Goal: Transaction & Acquisition: Purchase product/service

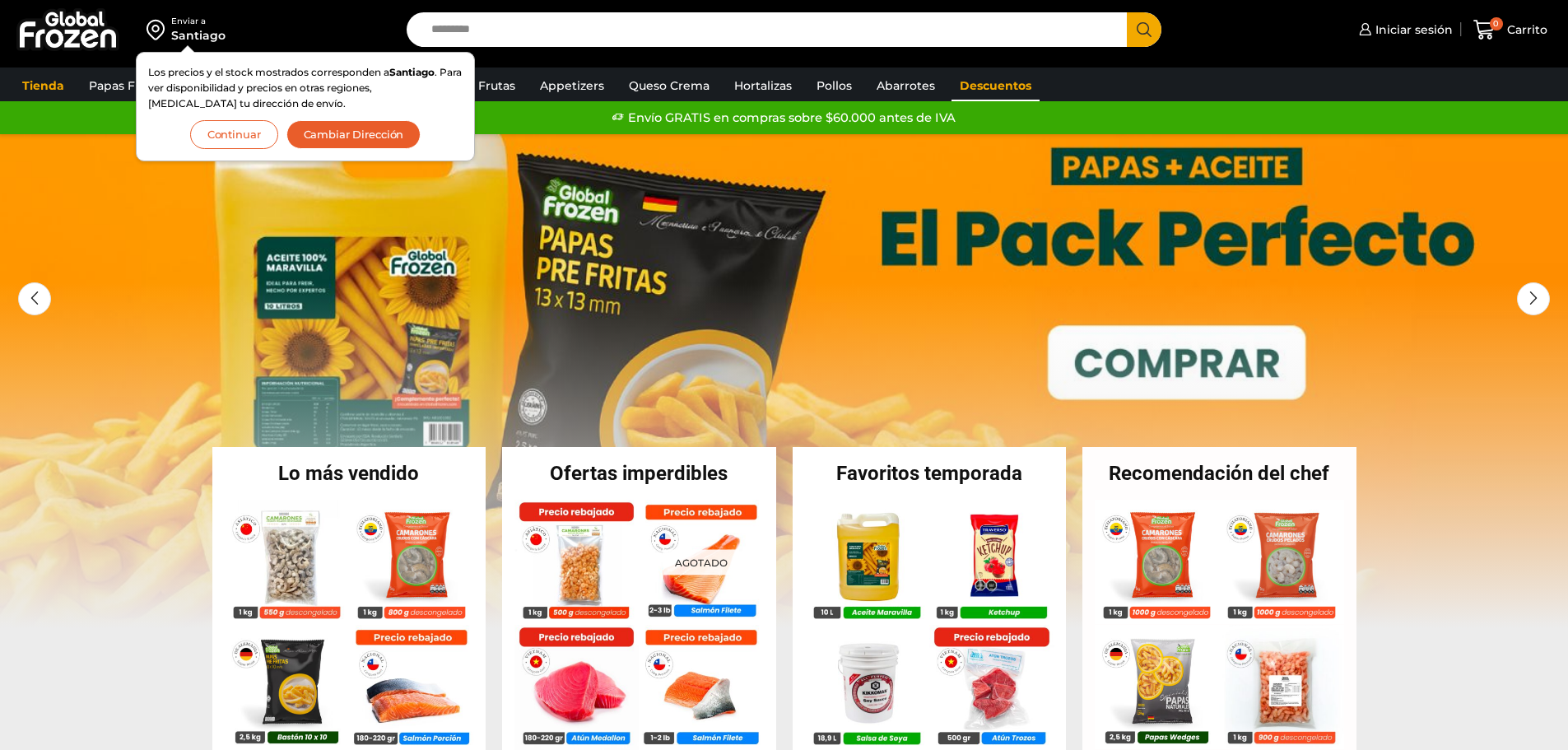
click at [999, 95] on link "Descuentos" at bounding box center [996, 86] width 88 height 31
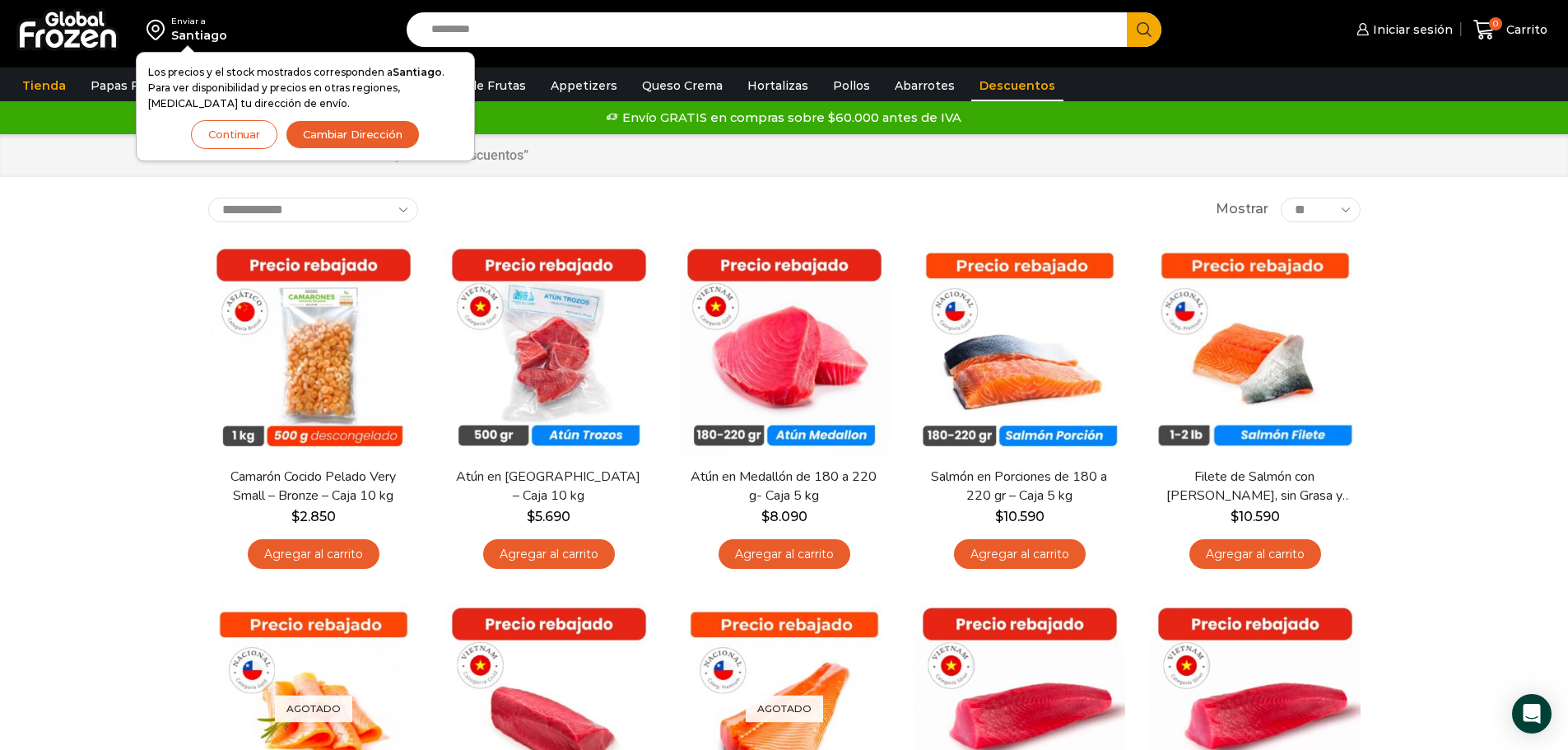
click at [379, 131] on button "Cambiar Dirección" at bounding box center [352, 134] width 134 height 28
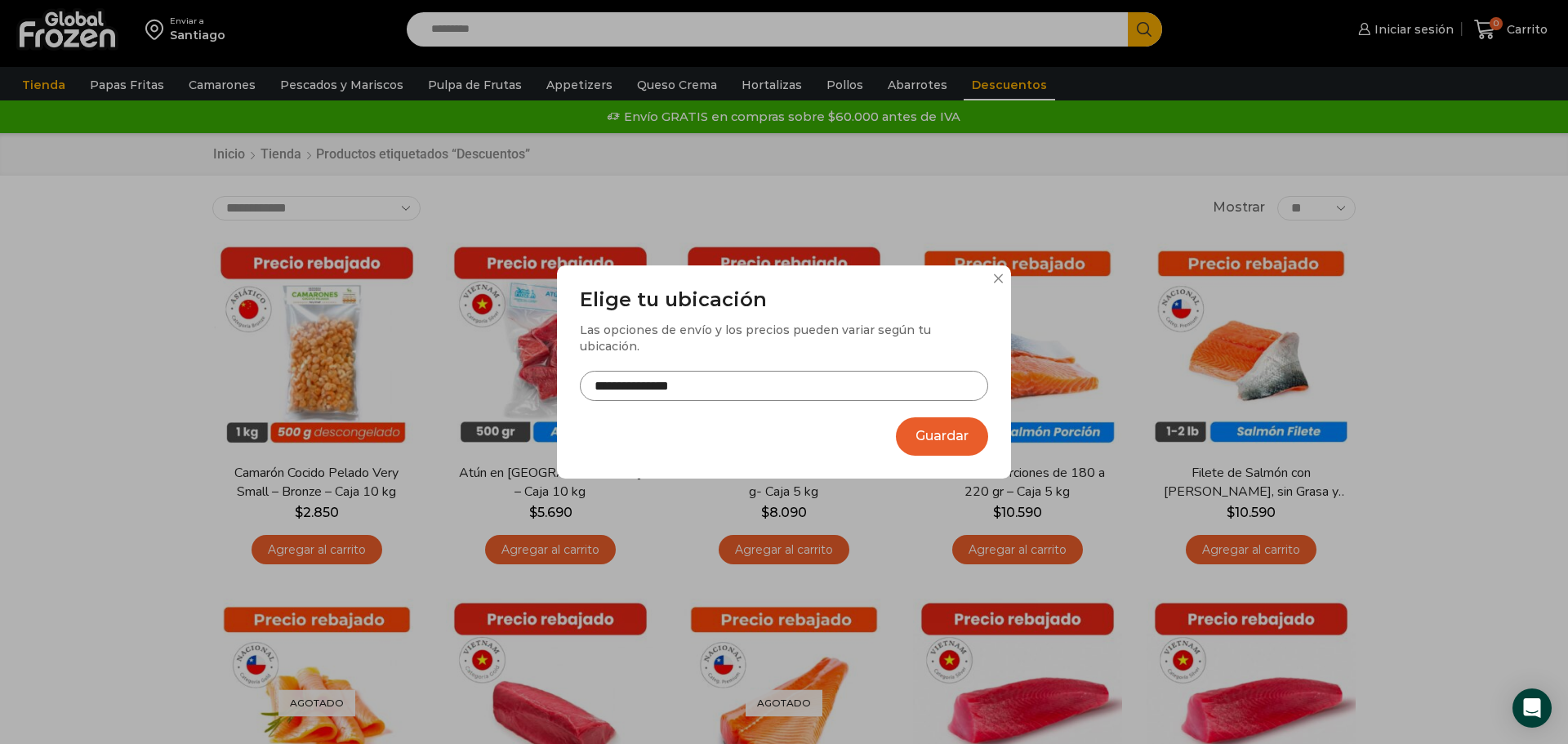
click at [690, 371] on input "**********" at bounding box center [784, 385] width 408 height 30
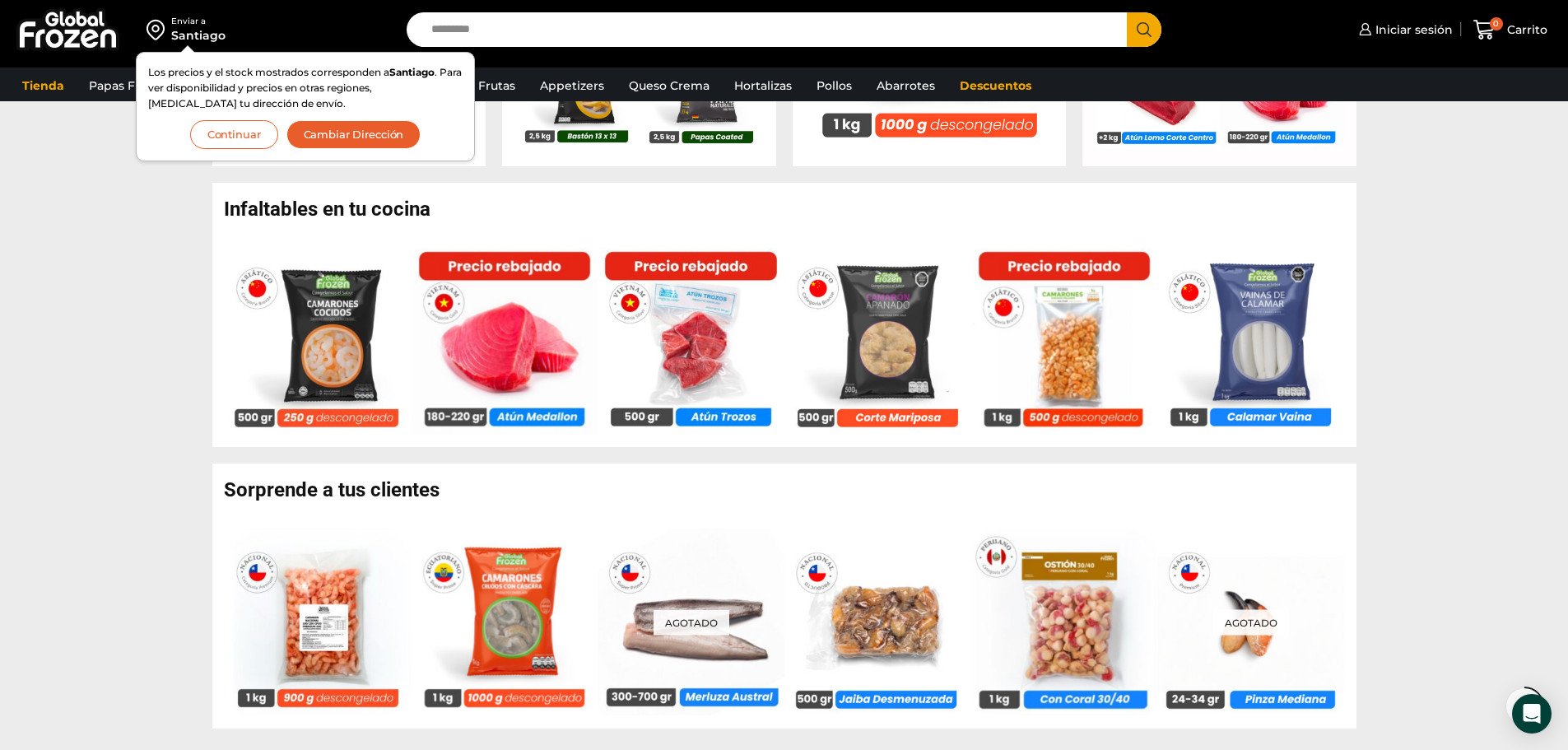
scroll to position [989, 0]
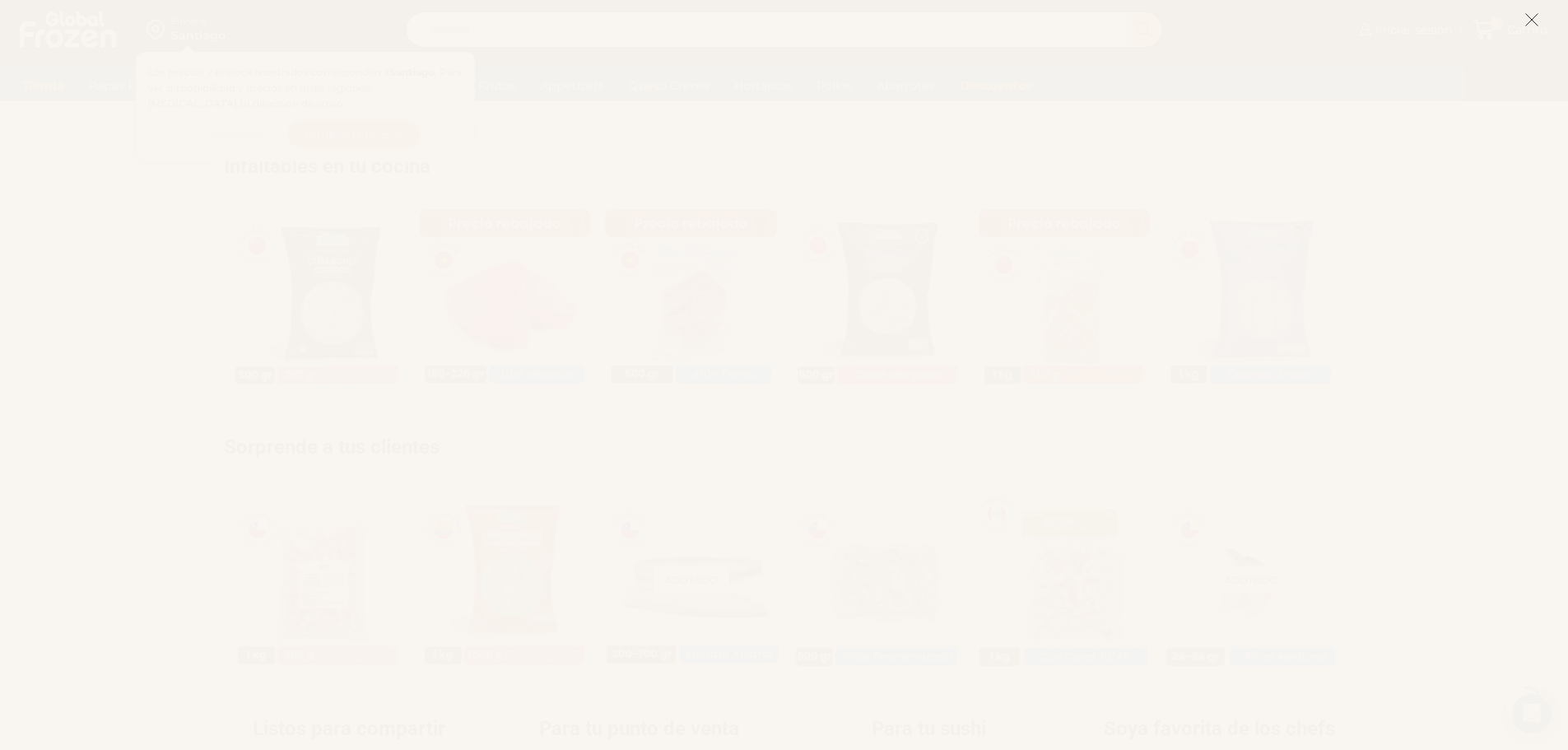
click at [1528, 18] on icon at bounding box center [1532, 20] width 15 height 15
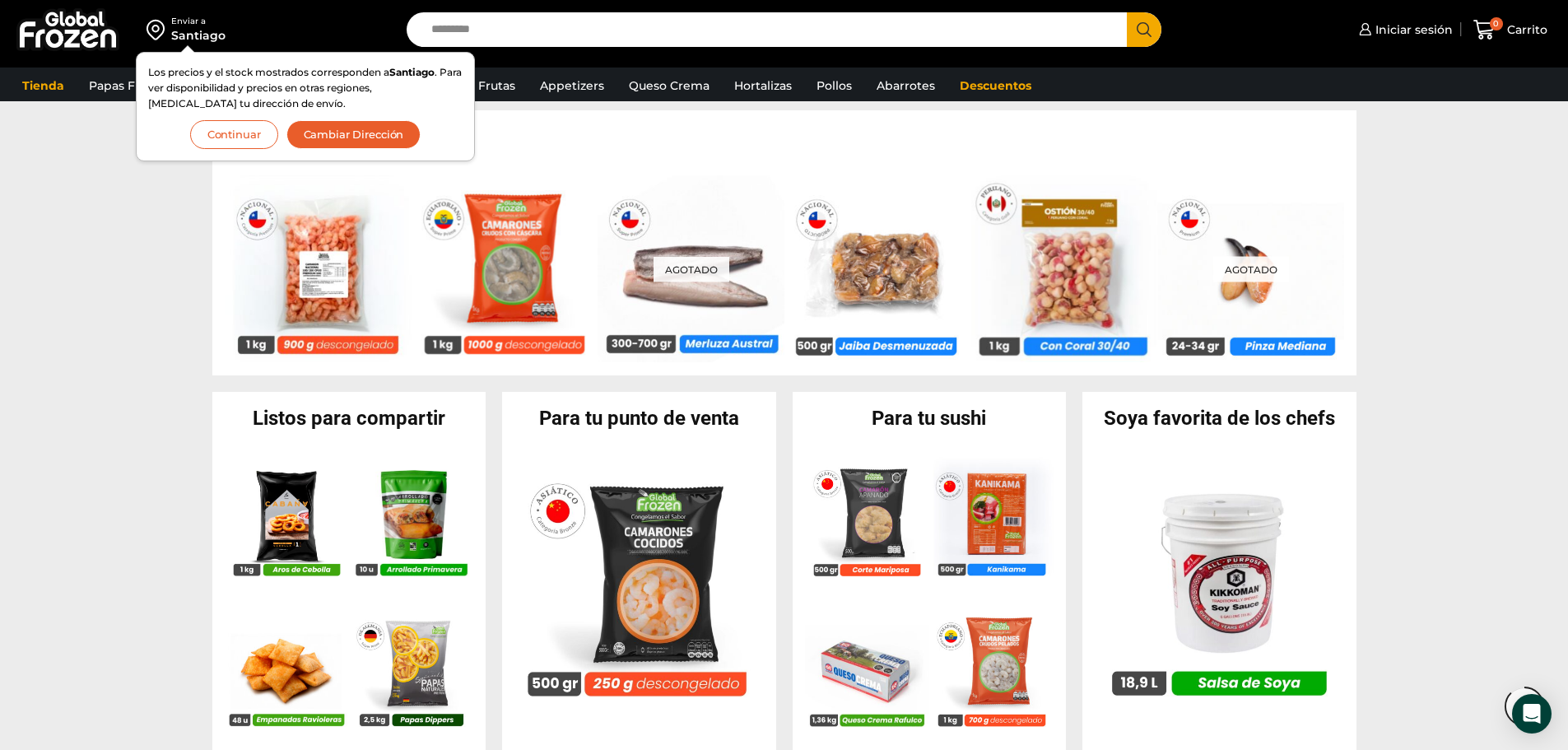
scroll to position [1235, 0]
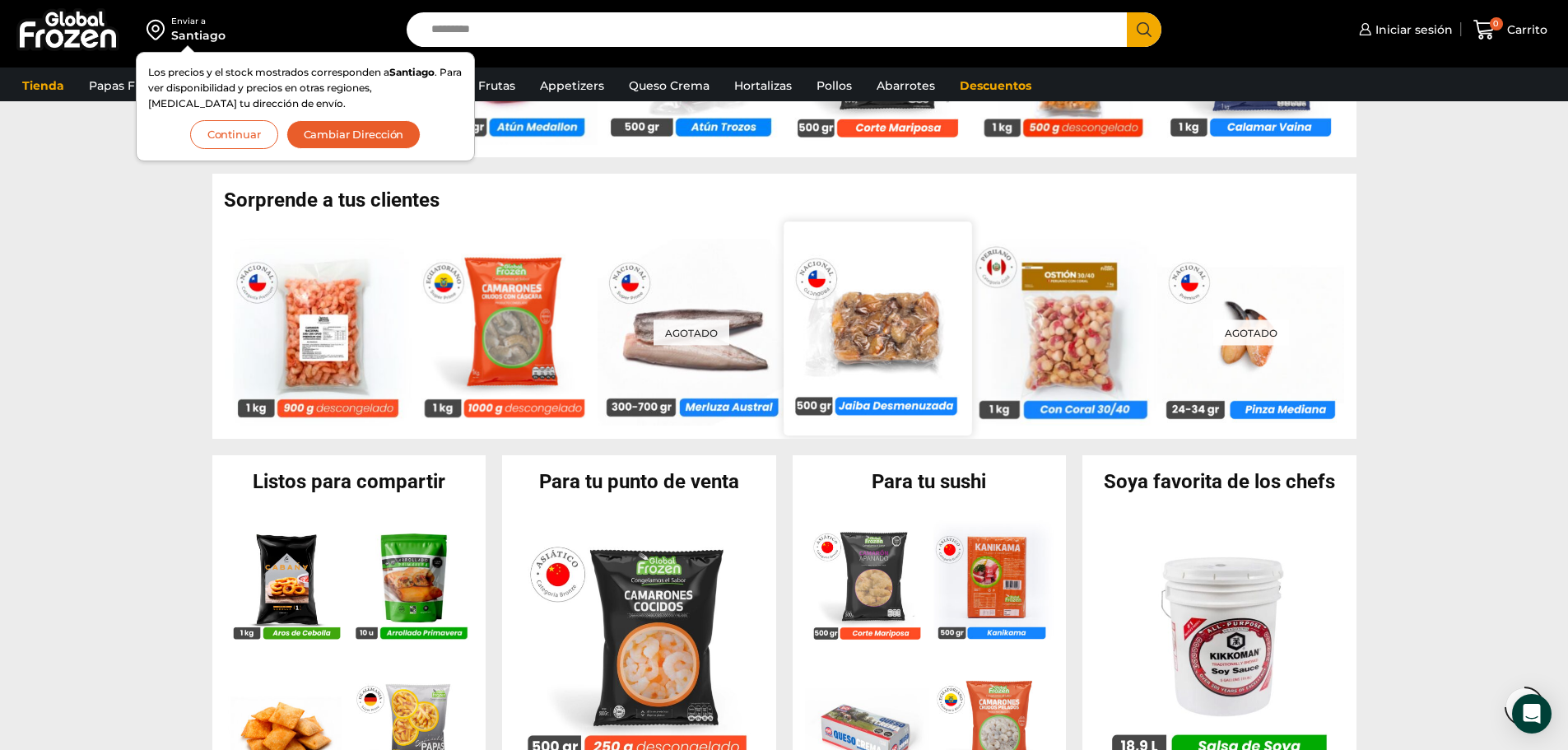
click at [903, 327] on img at bounding box center [878, 329] width 188 height 188
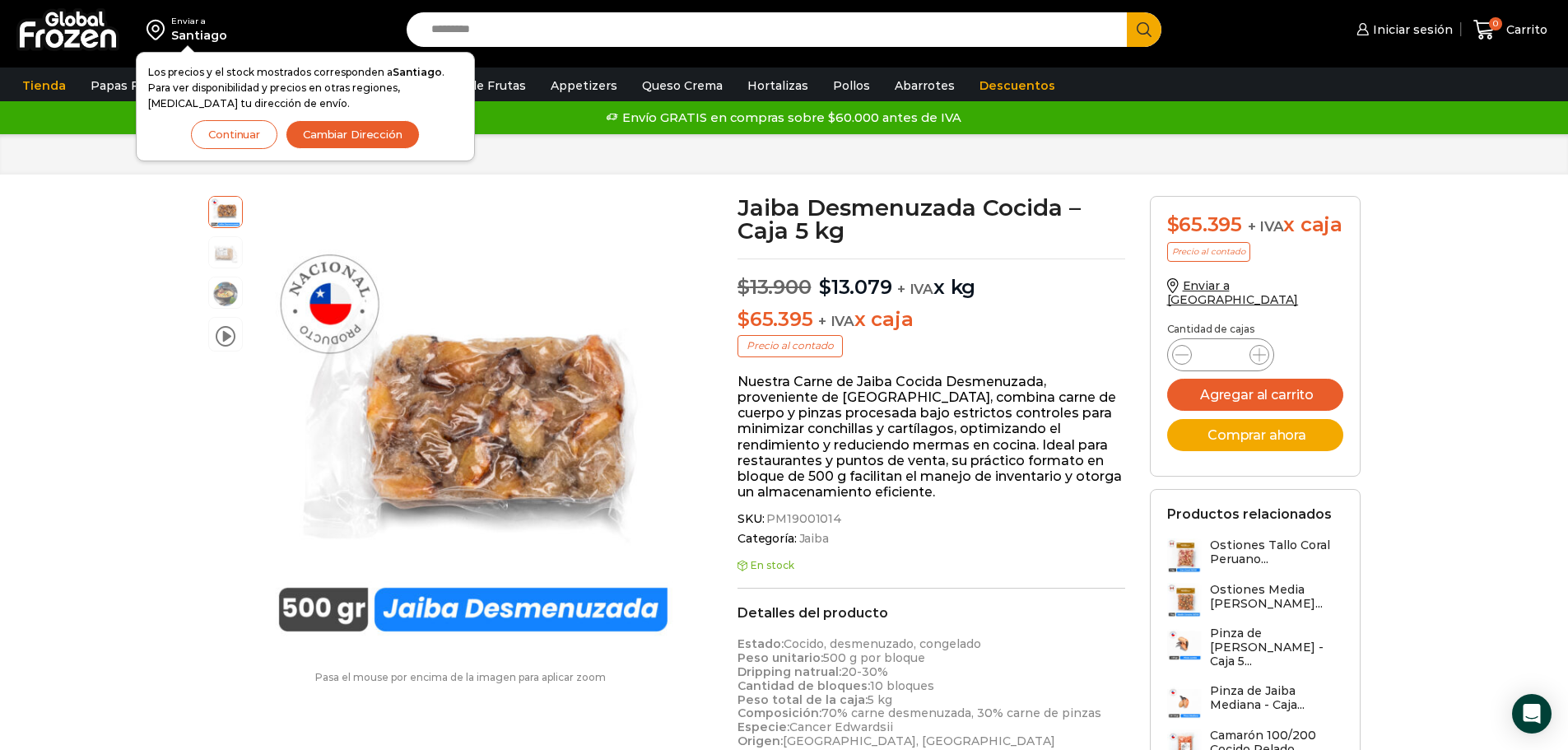
click at [521, 25] on input "Search input" at bounding box center [771, 29] width 696 height 34
click at [220, 128] on button "Continuar" at bounding box center [234, 134] width 86 height 28
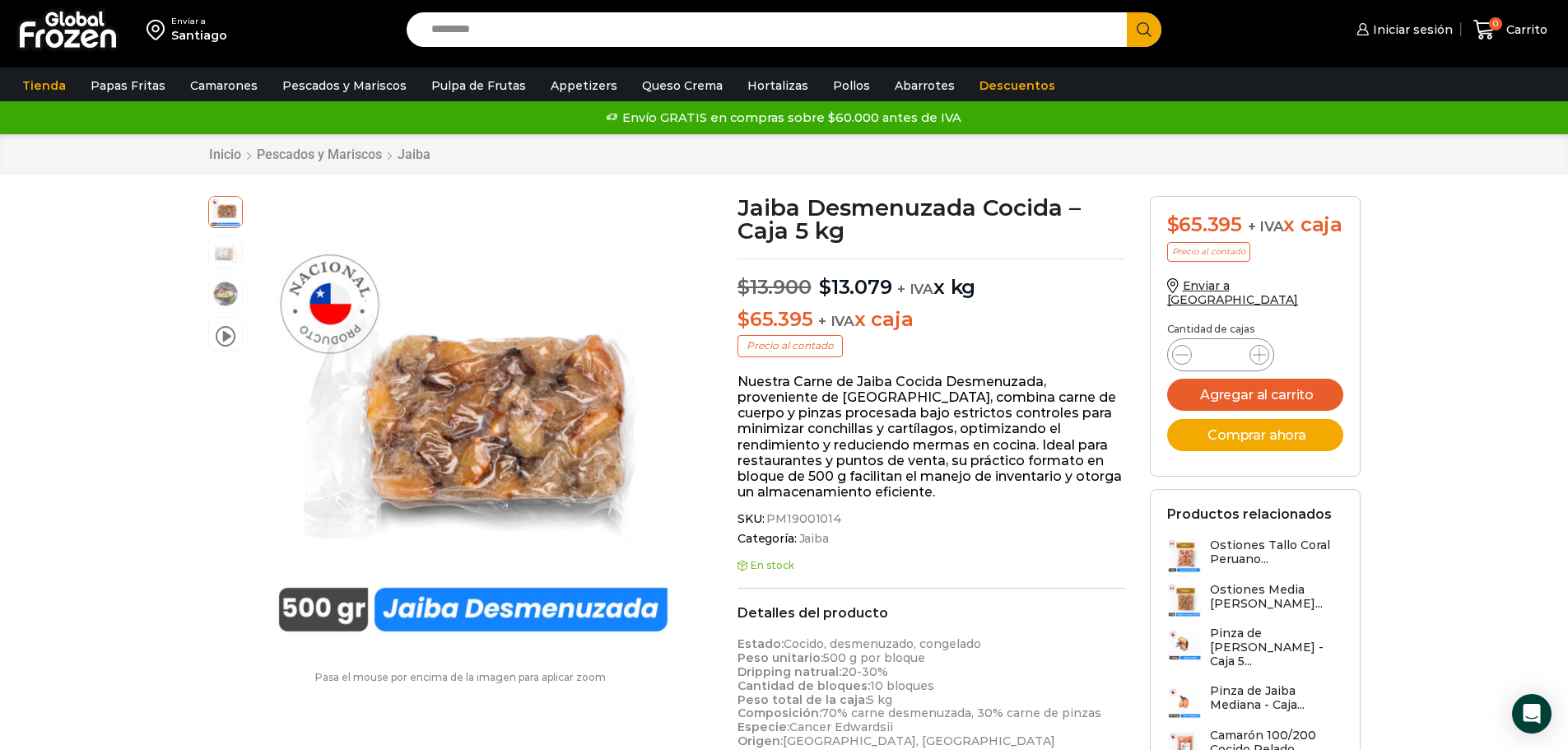
click at [475, 28] on input "Search input" at bounding box center [771, 29] width 696 height 34
click at [477, 28] on input "Search input" at bounding box center [771, 29] width 696 height 34
click at [210, 31] on div "Santiago" at bounding box center [198, 35] width 56 height 17
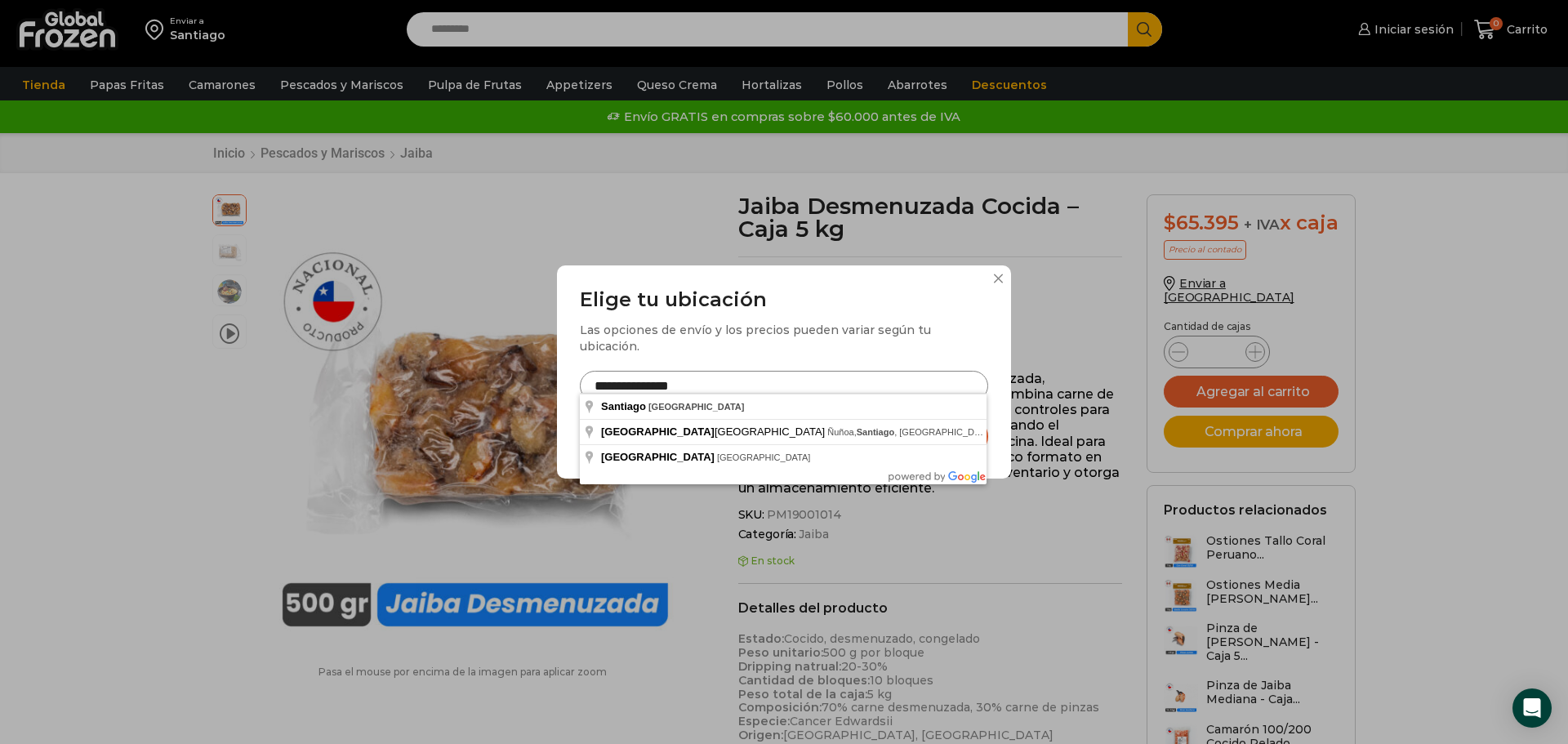
drag, startPoint x: 738, startPoint y: 380, endPoint x: 579, endPoint y: 373, distance: 159.2
click at [579, 373] on div "**********" at bounding box center [784, 372] width 454 height 213
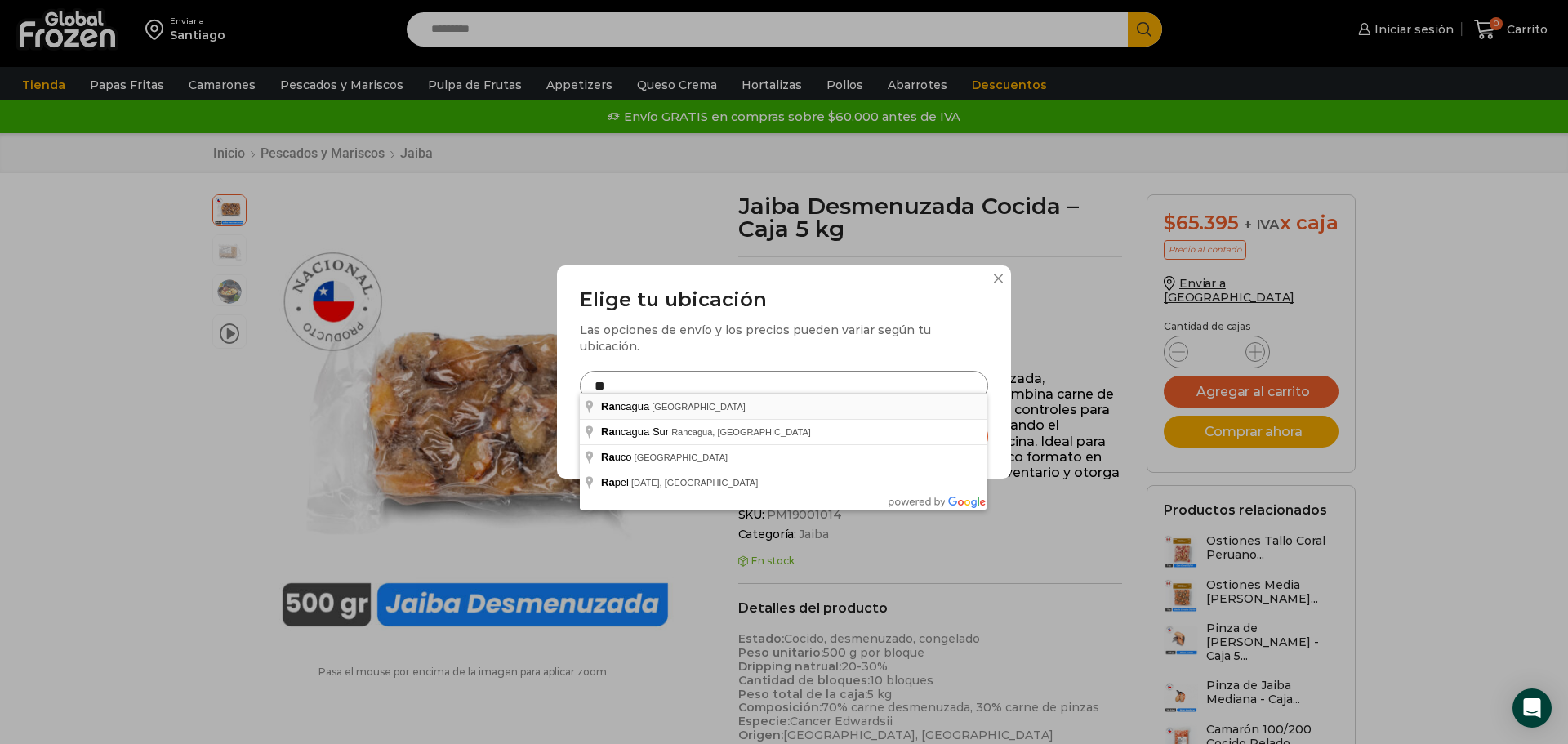
type input "**********"
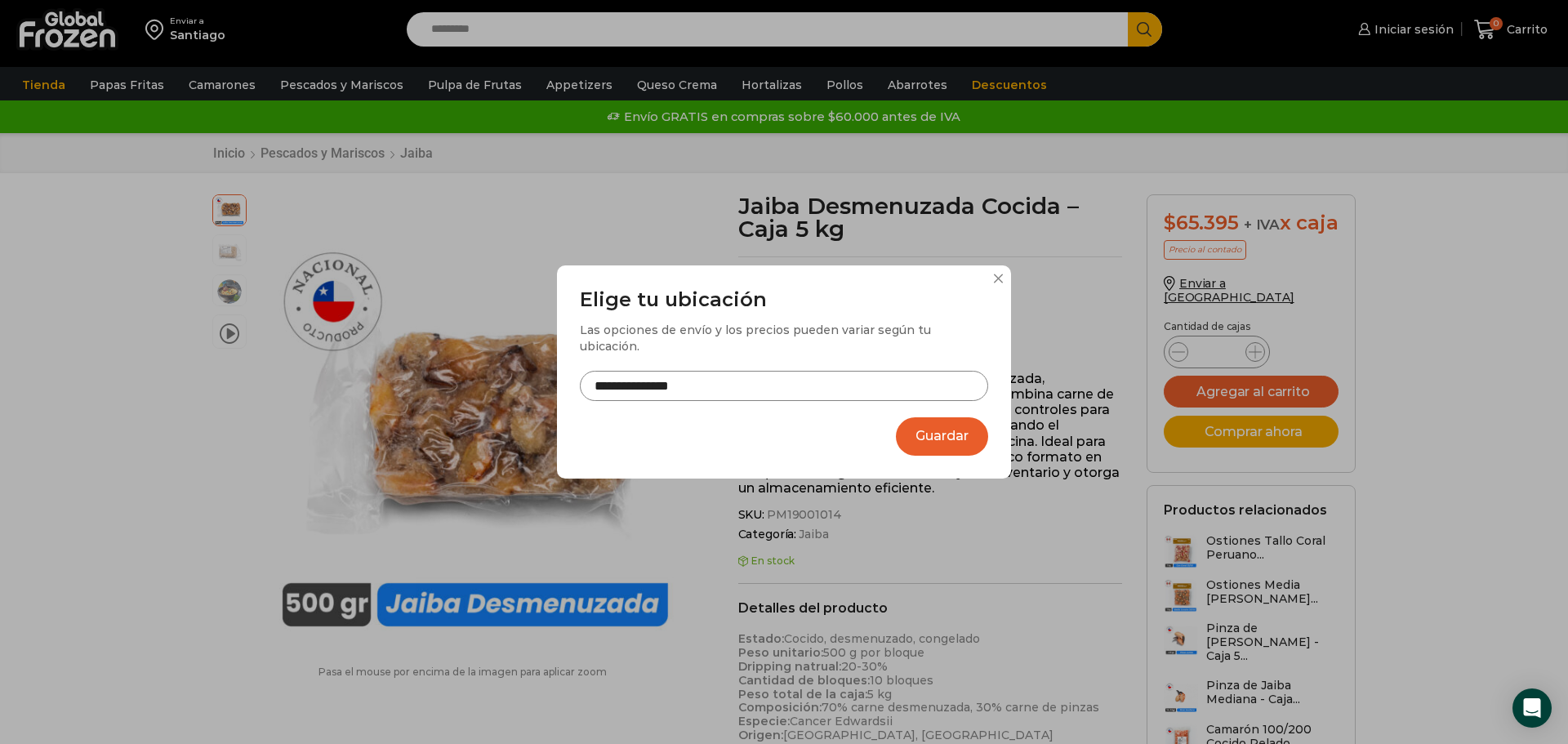
click at [951, 430] on button "Guardar" at bounding box center [942, 437] width 92 height 39
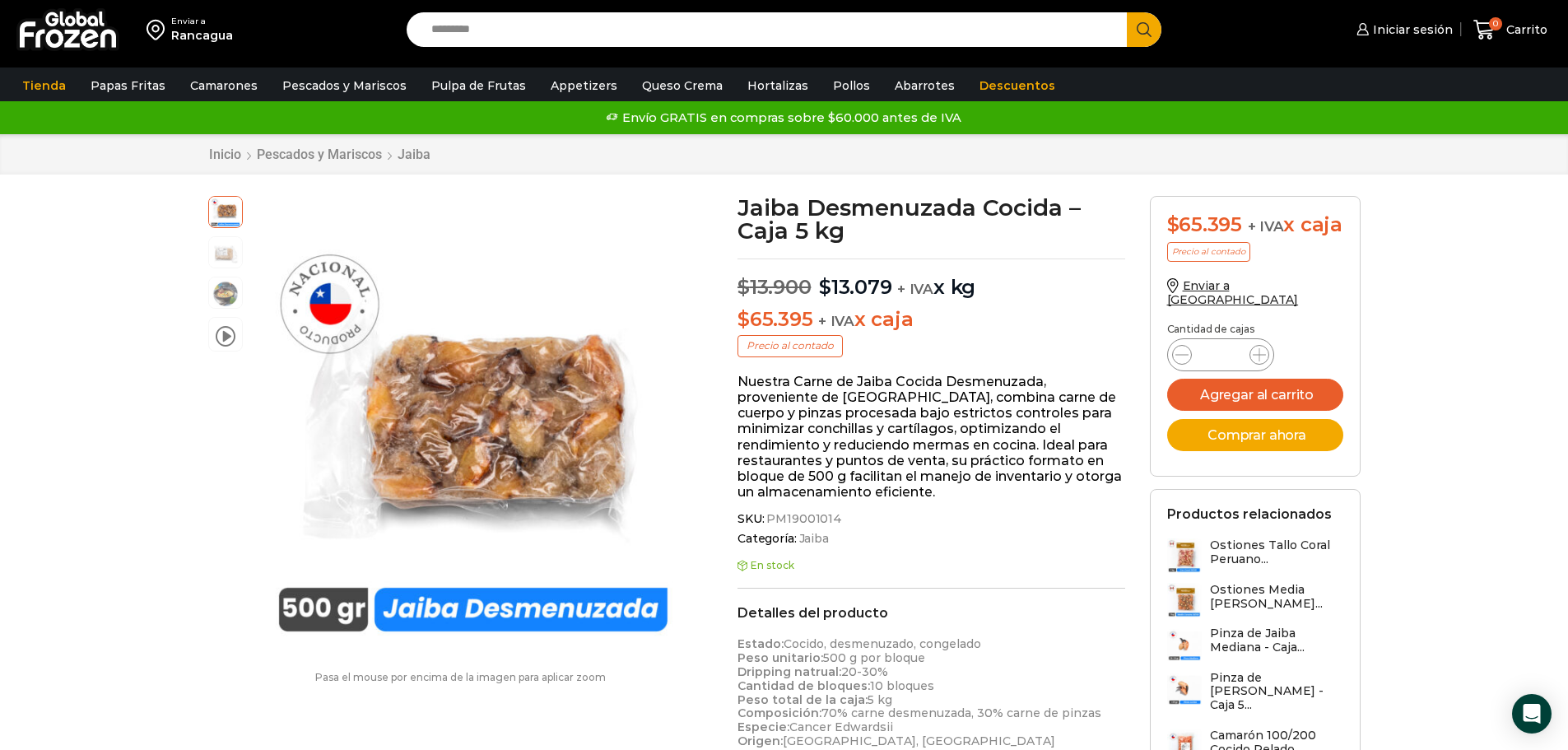
click at [544, 34] on input "Search input" at bounding box center [771, 29] width 696 height 34
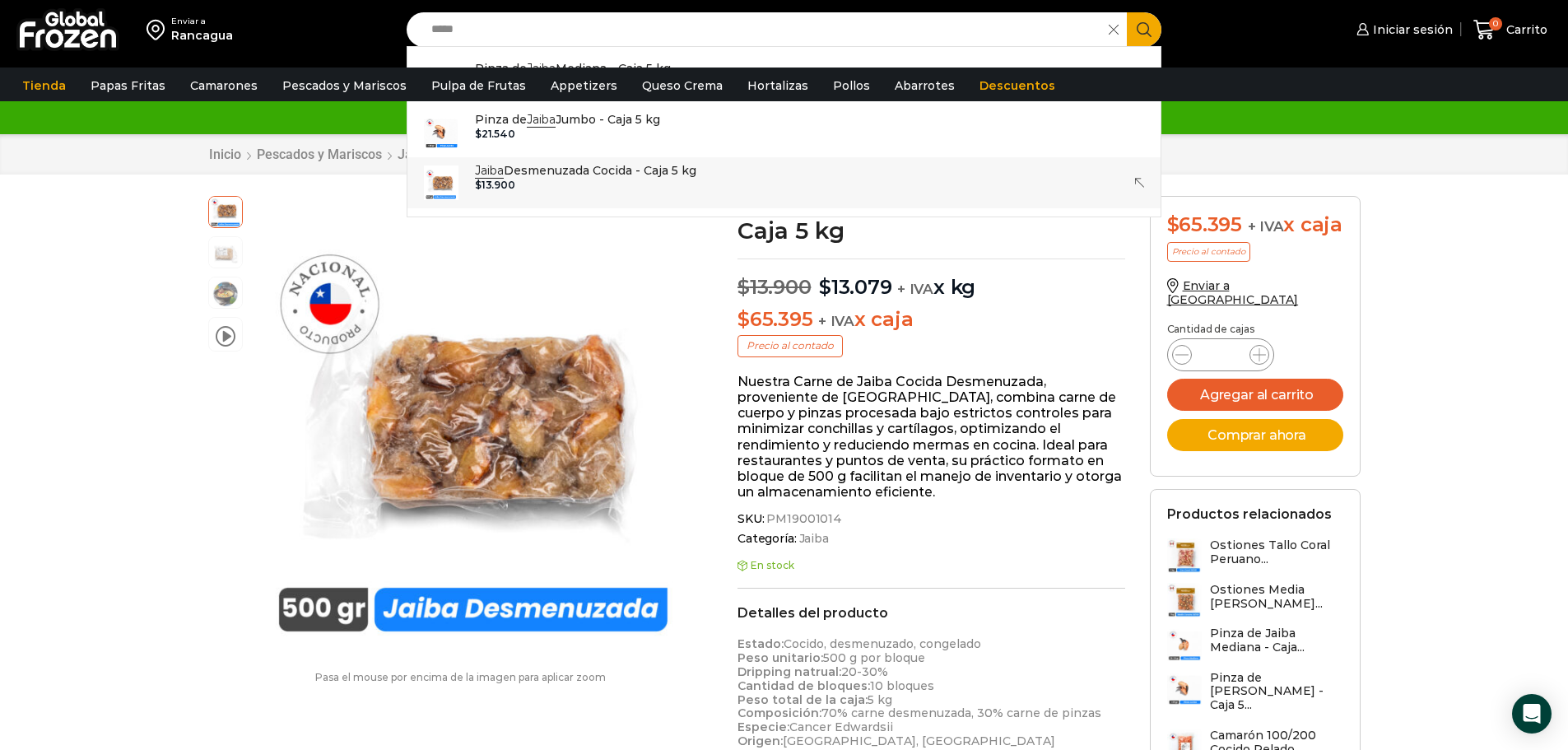
click at [597, 179] on p "Jaiba Desmenuzada Cocida - Caja 5 kg" at bounding box center [586, 170] width 222 height 19
type input "**********"
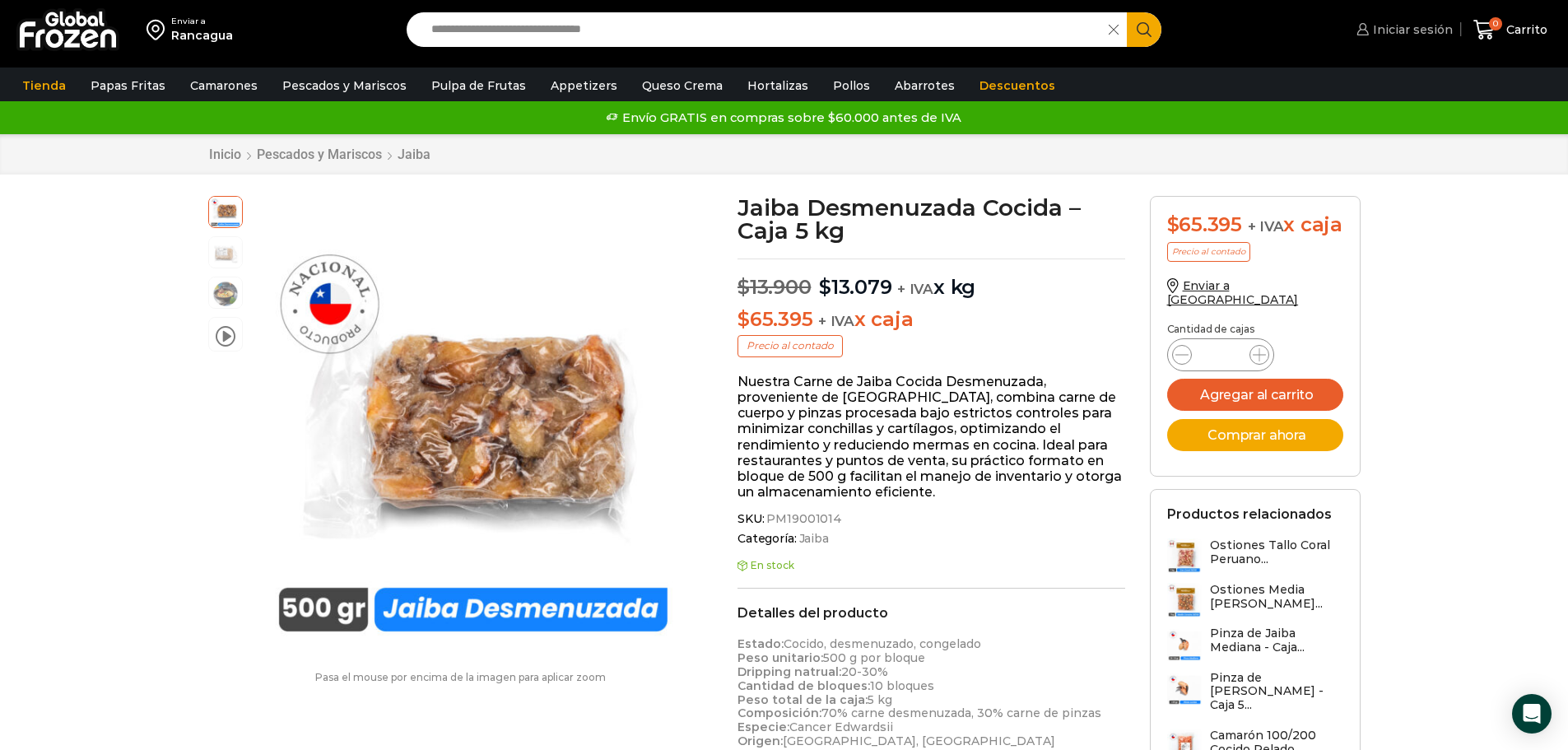
click at [1423, 26] on span "Iniciar sesión" at bounding box center [1412, 29] width 84 height 17
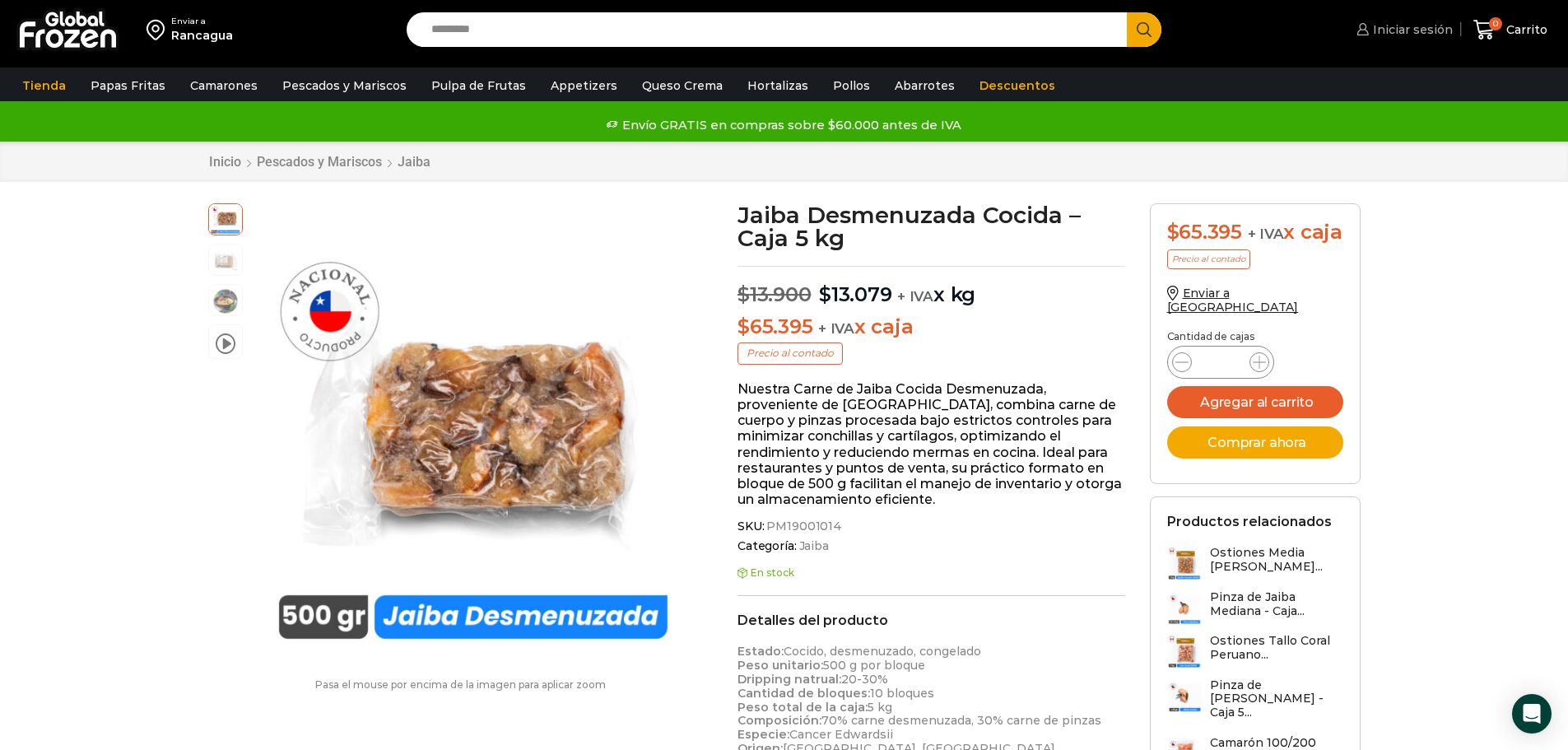
click at [1416, 25] on span "Iniciar sesión" at bounding box center [1412, 29] width 84 height 17
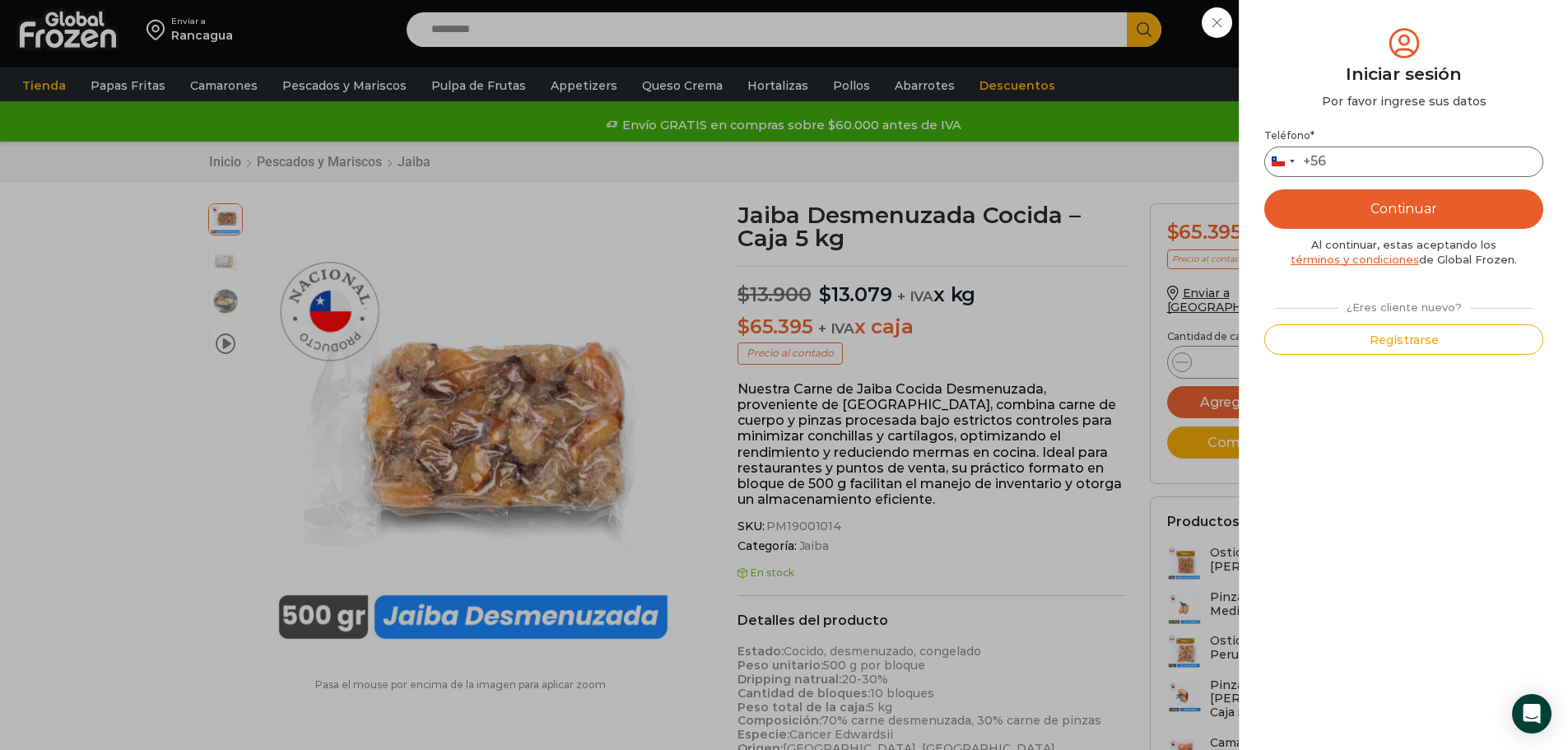
click at [1381, 154] on input "Teléfono *" at bounding box center [1404, 161] width 279 height 30
type input "*********"
click at [1395, 208] on button "Continuar" at bounding box center [1404, 209] width 279 height 39
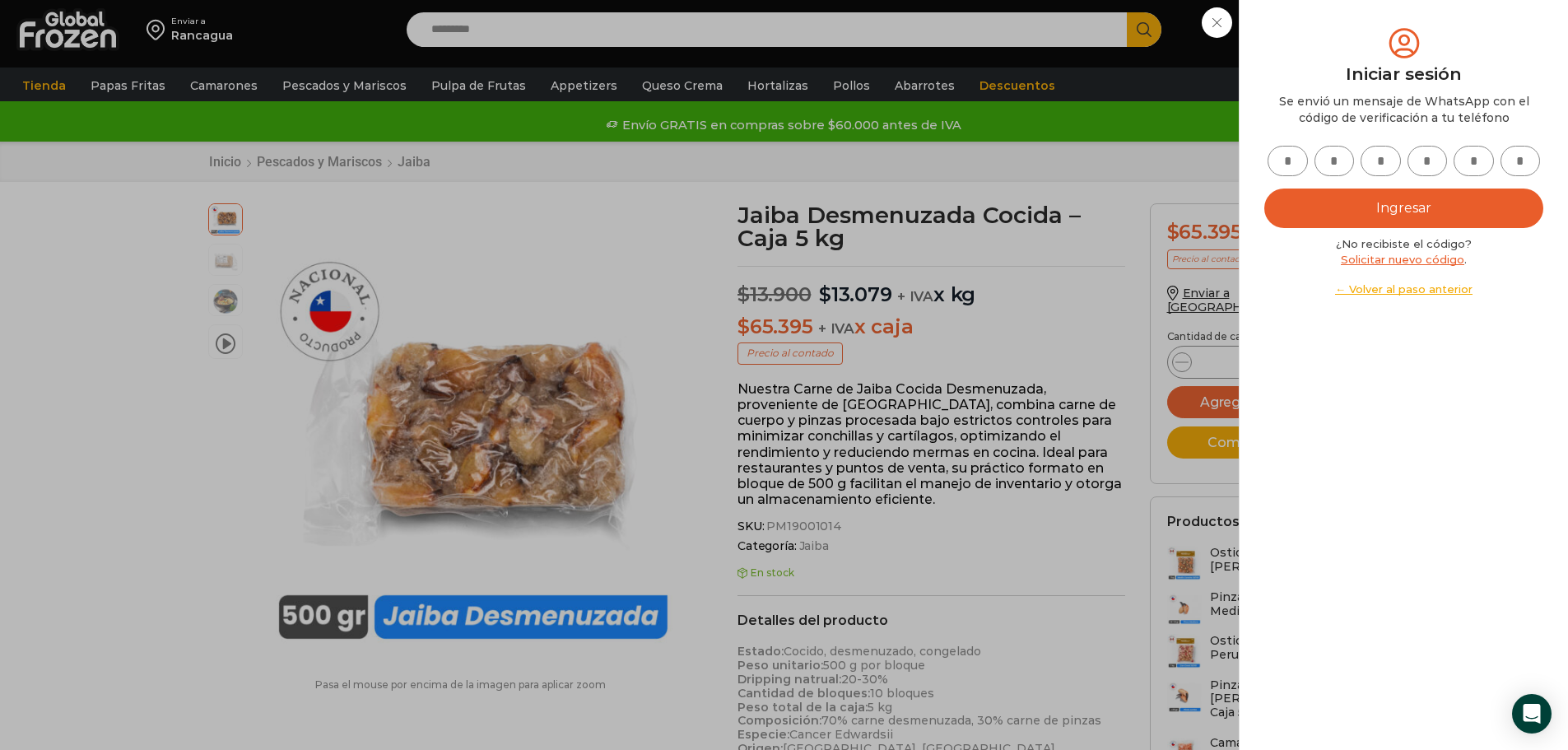
click at [1286, 159] on input "text" at bounding box center [1287, 160] width 40 height 30
type input "*"
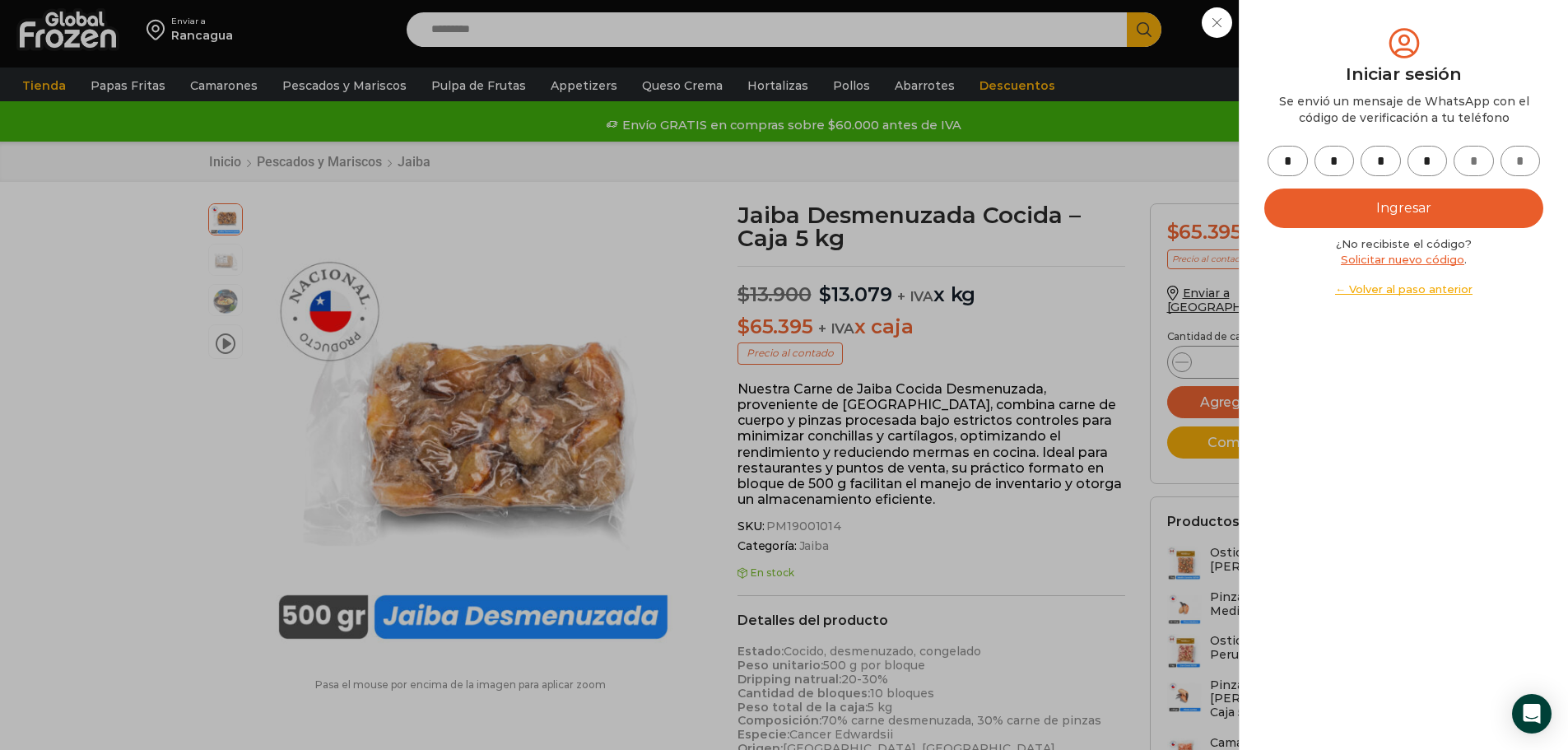
type input "*"
click at [1395, 198] on button "Ingresar" at bounding box center [1404, 208] width 279 height 39
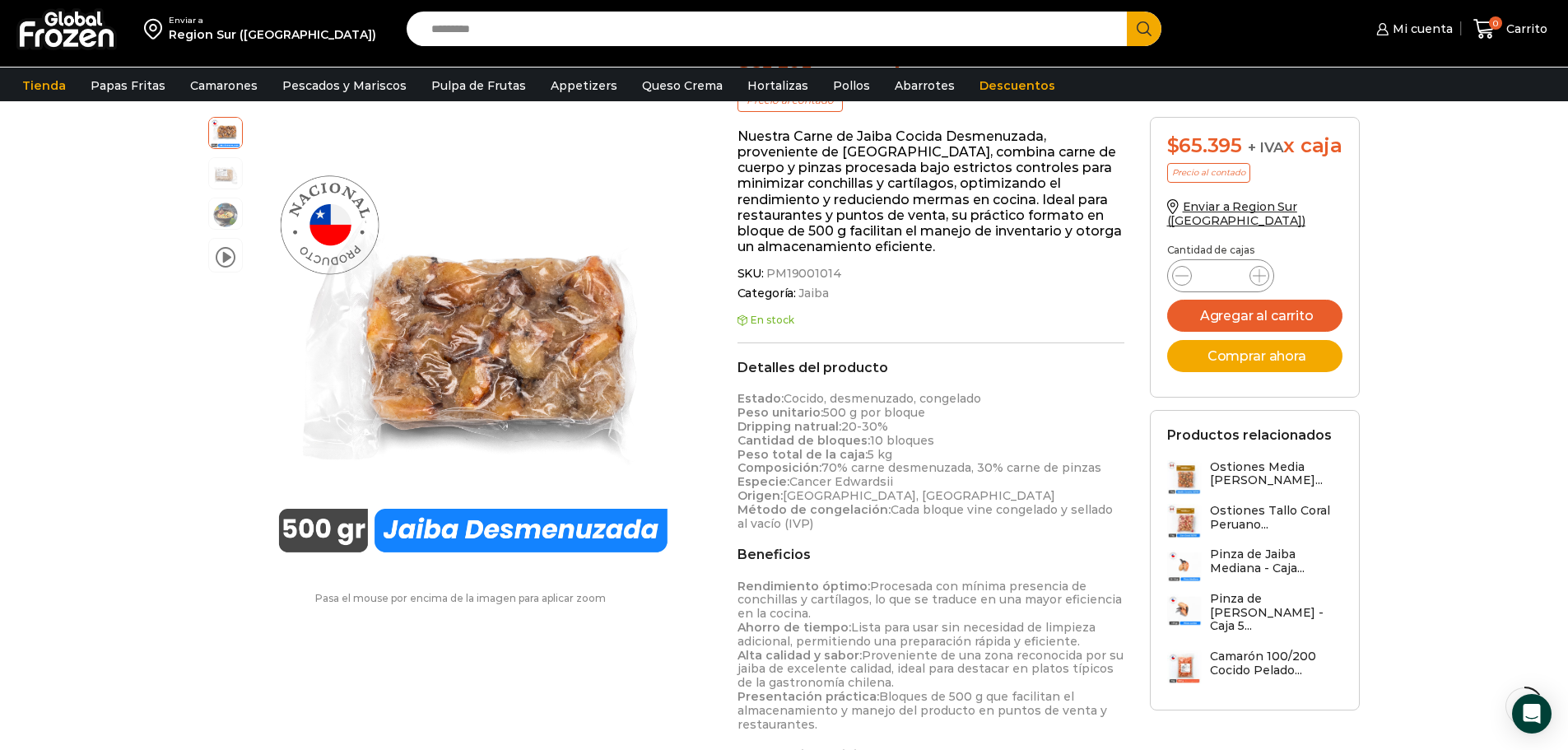
scroll to position [247, 0]
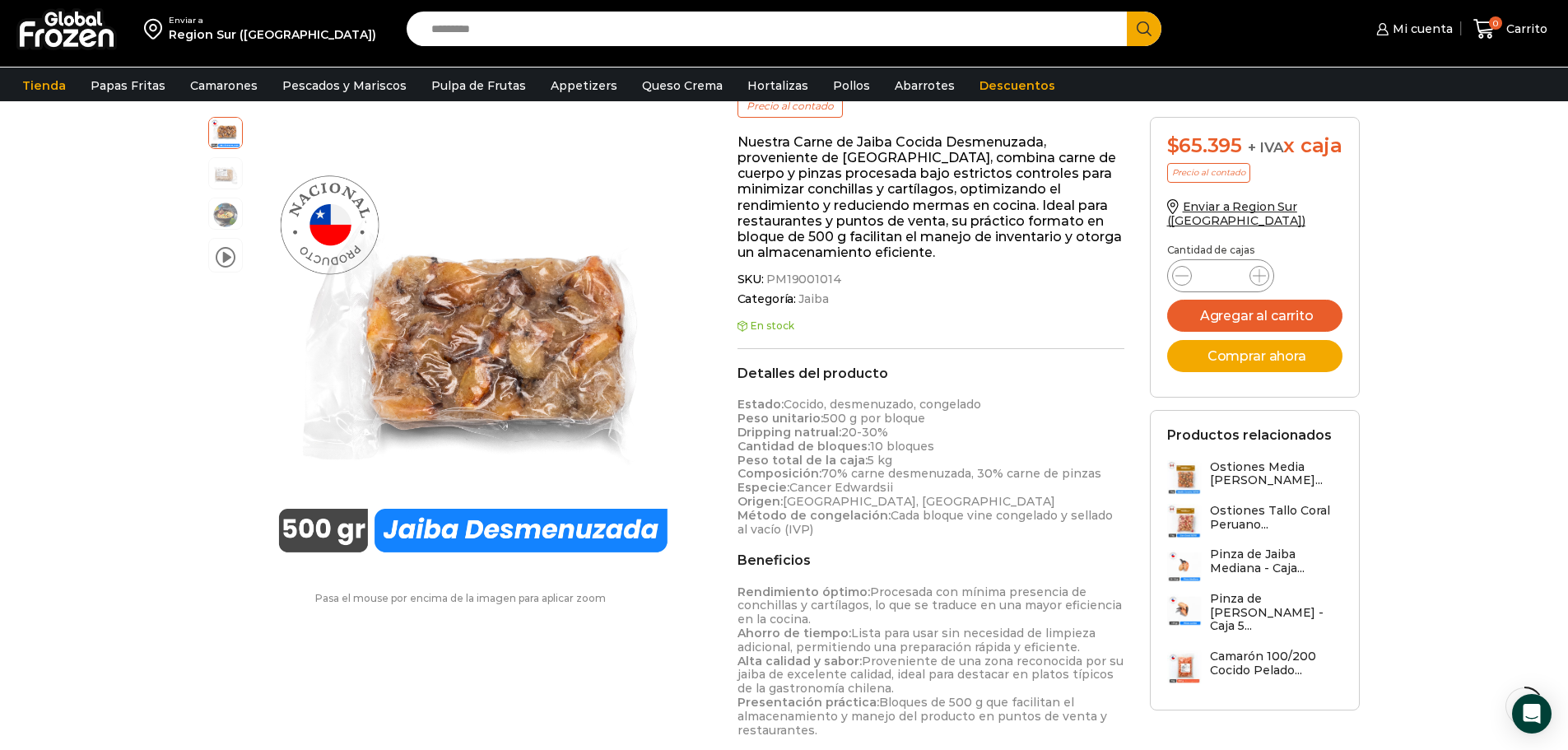
click at [1280, 488] on h3 "Ostiones Media Concha Peruano..." at bounding box center [1277, 474] width 133 height 28
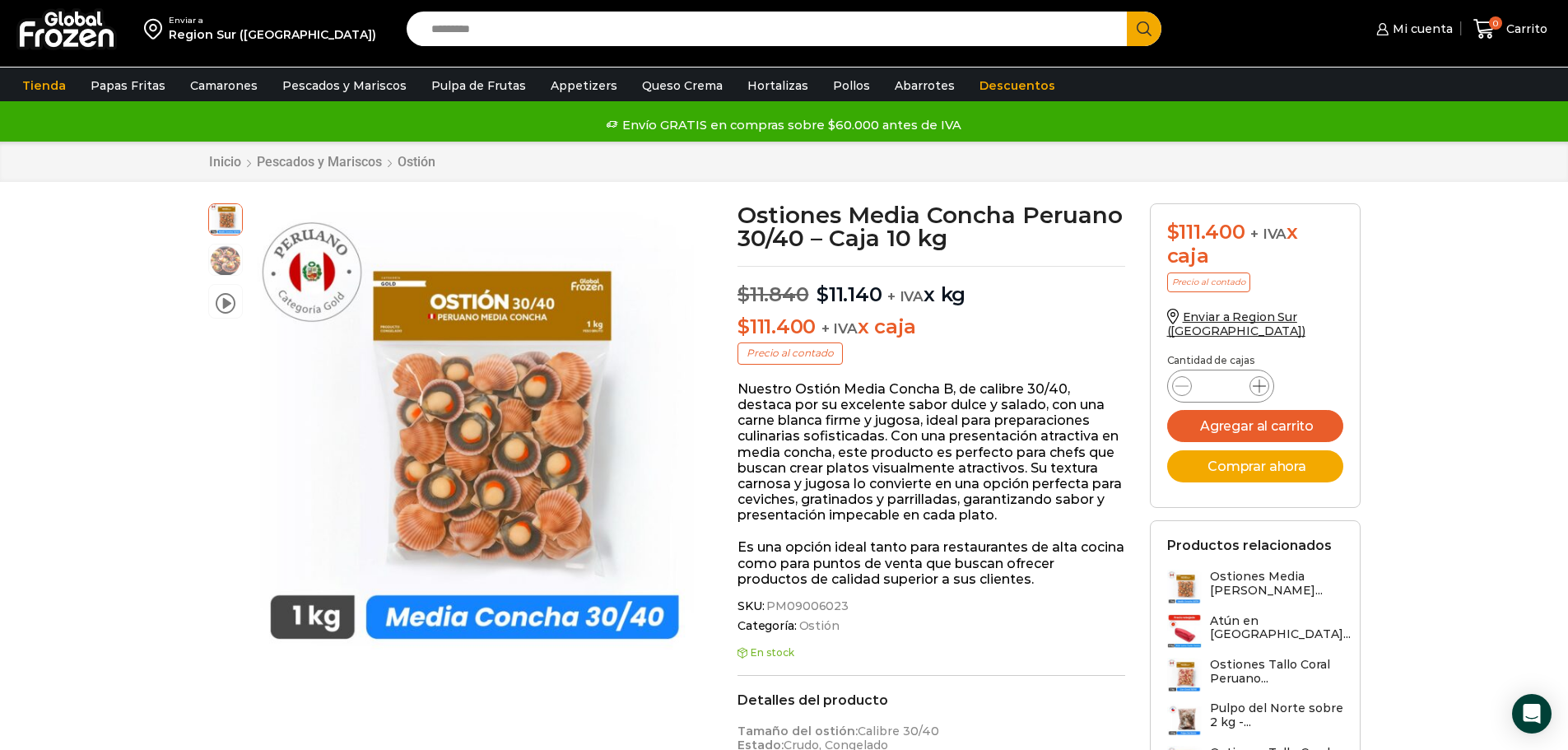
click at [1259, 386] on icon at bounding box center [1259, 385] width 13 height 13
type input "*"
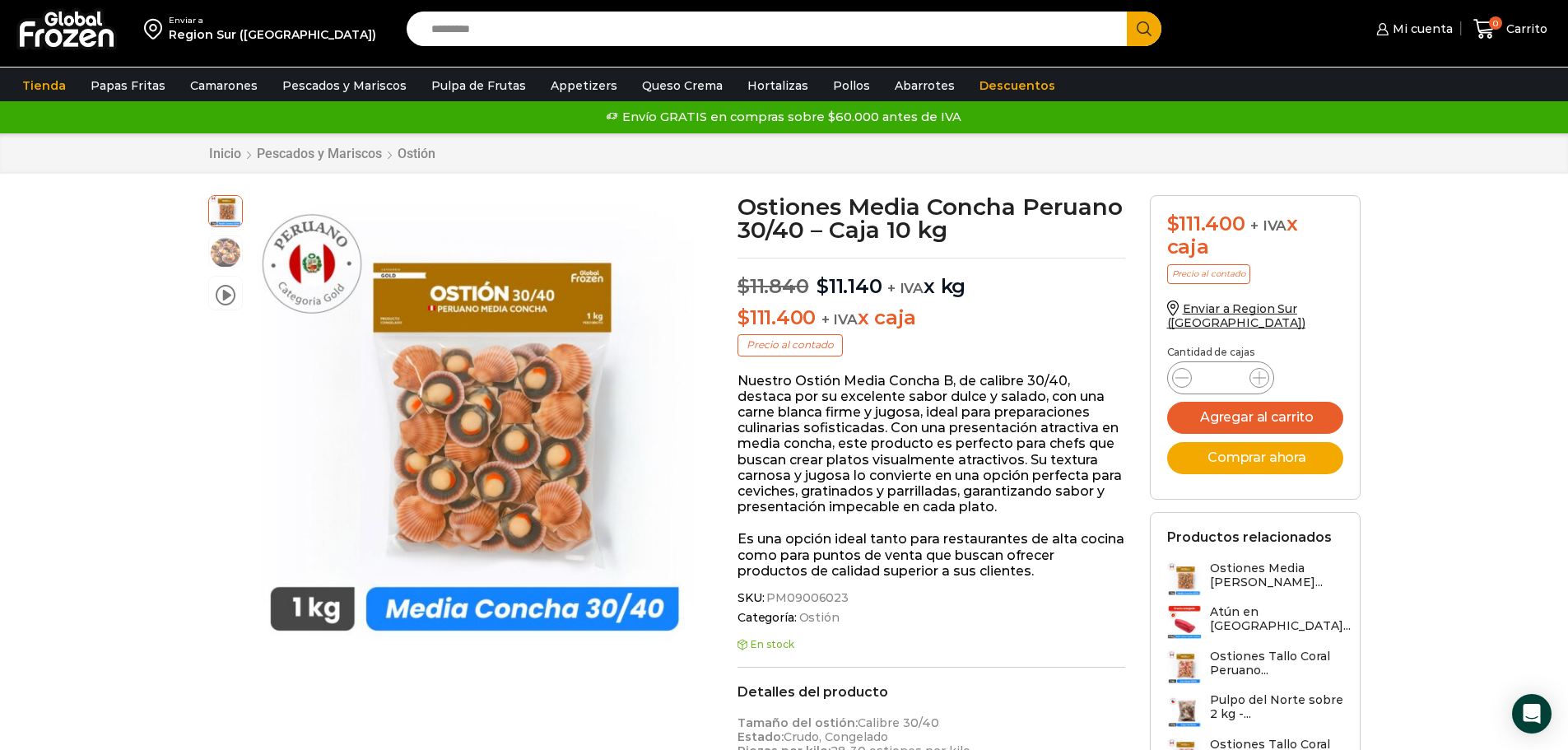
click at [514, 25] on input "Search input" at bounding box center [771, 28] width 696 height 34
type input "********"
click at [1127, 12] on button "Search" at bounding box center [1144, 28] width 34 height 34
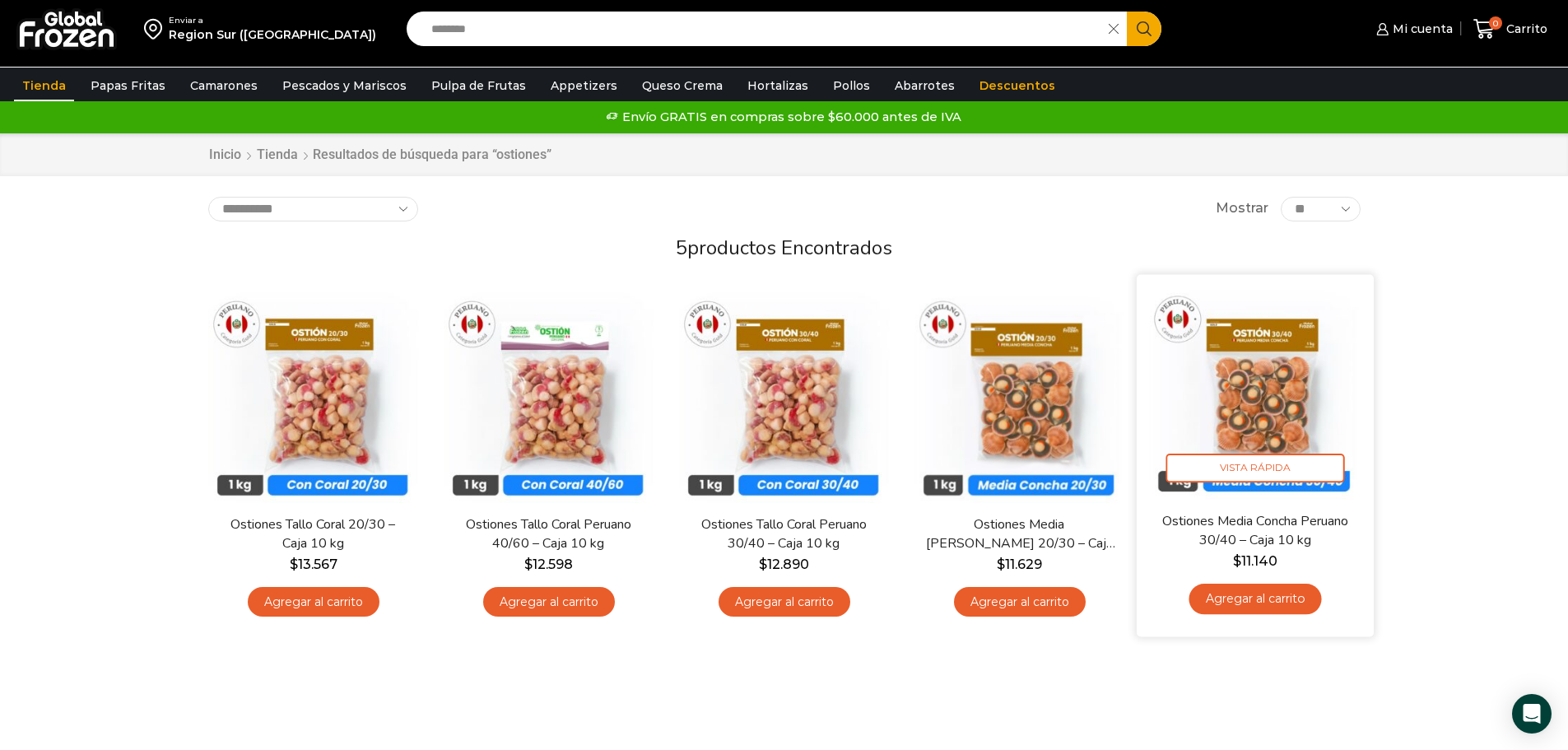
click at [1269, 601] on link "Agregar al carrito" at bounding box center [1255, 598] width 133 height 30
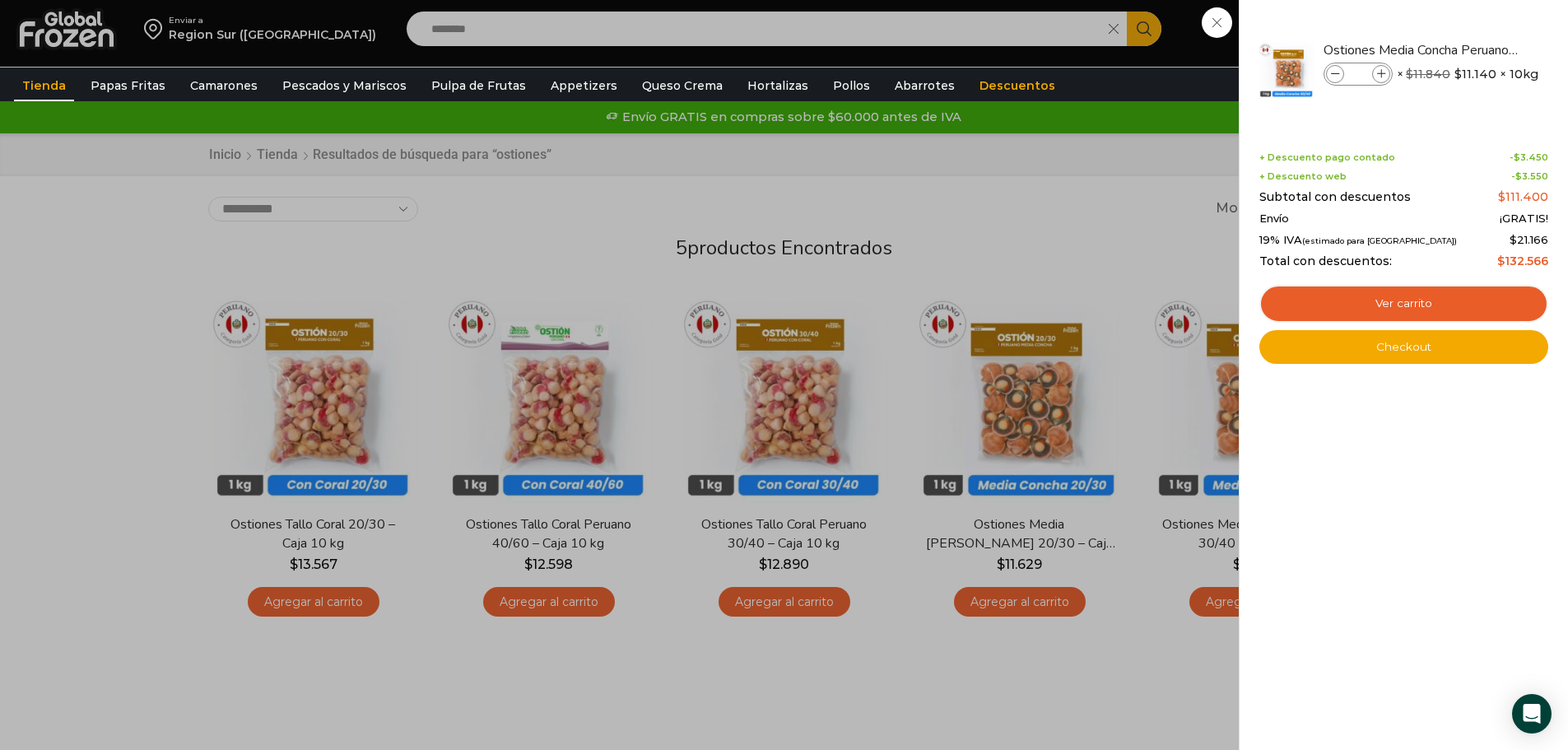
click at [1469, 49] on div "1 [GEOGRAPHIC_DATA] 1 1 Shopping Cart *" at bounding box center [1510, 29] width 82 height 39
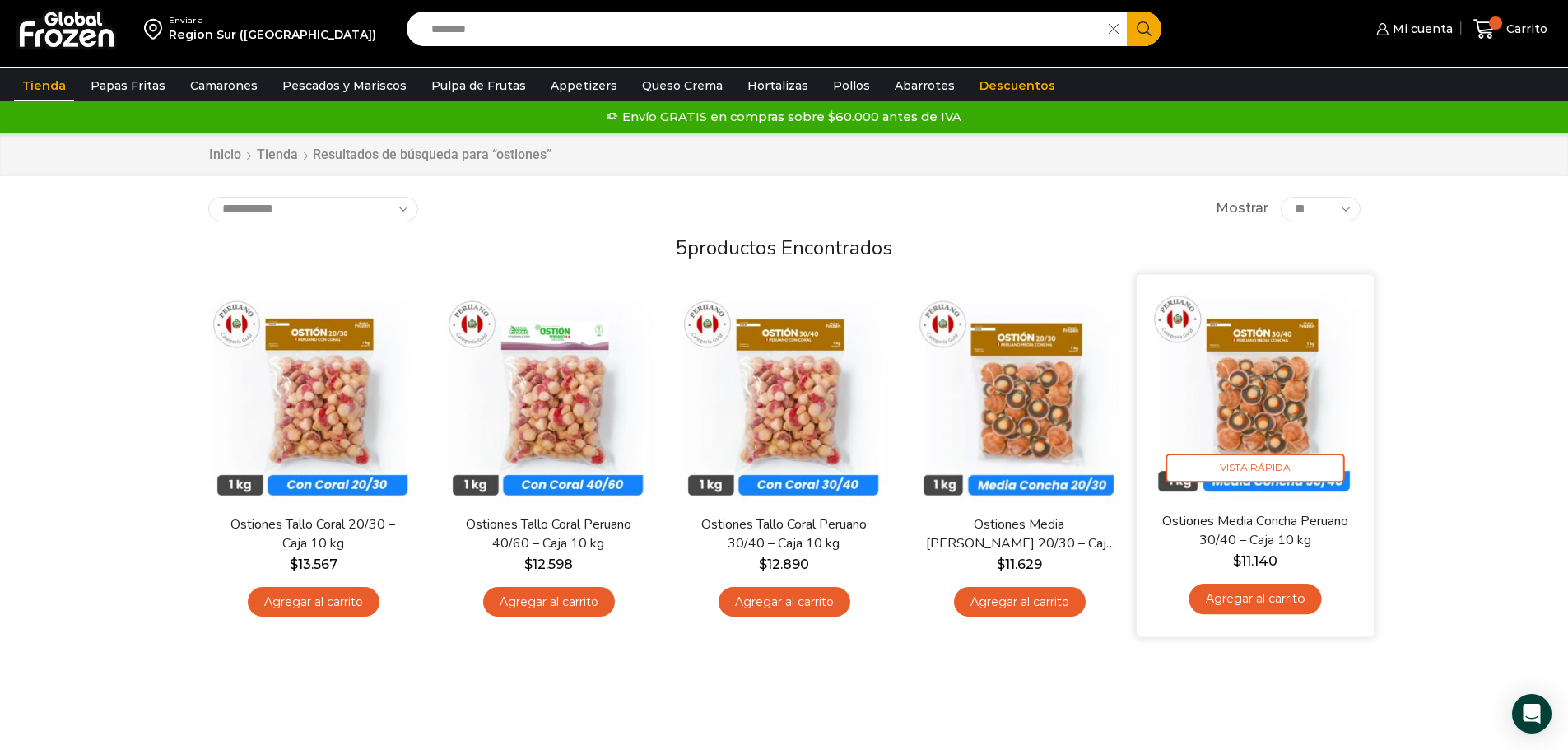
click at [1247, 410] on img at bounding box center [1255, 392] width 212 height 212
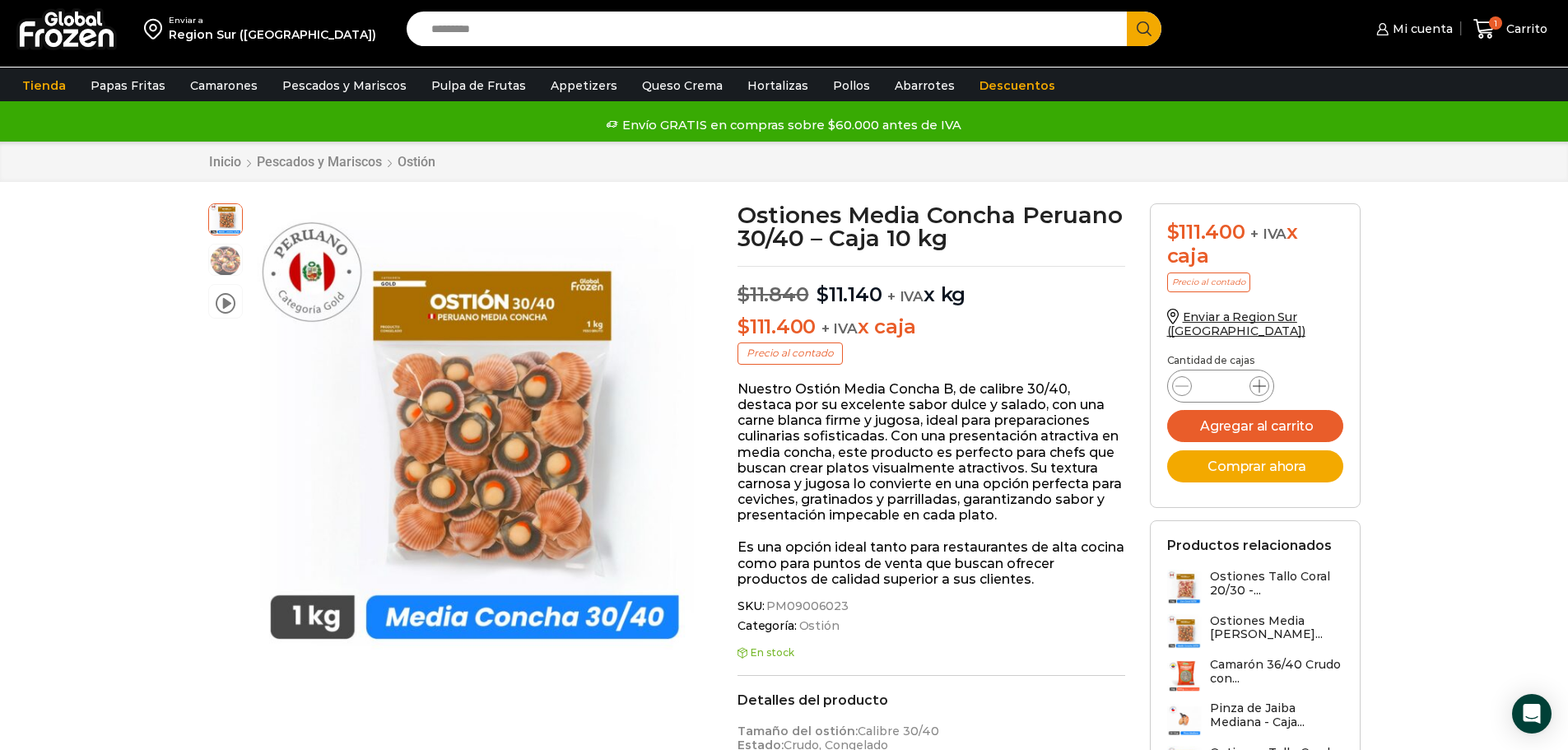
click at [1254, 391] on icon at bounding box center [1259, 385] width 13 height 13
type input "*"
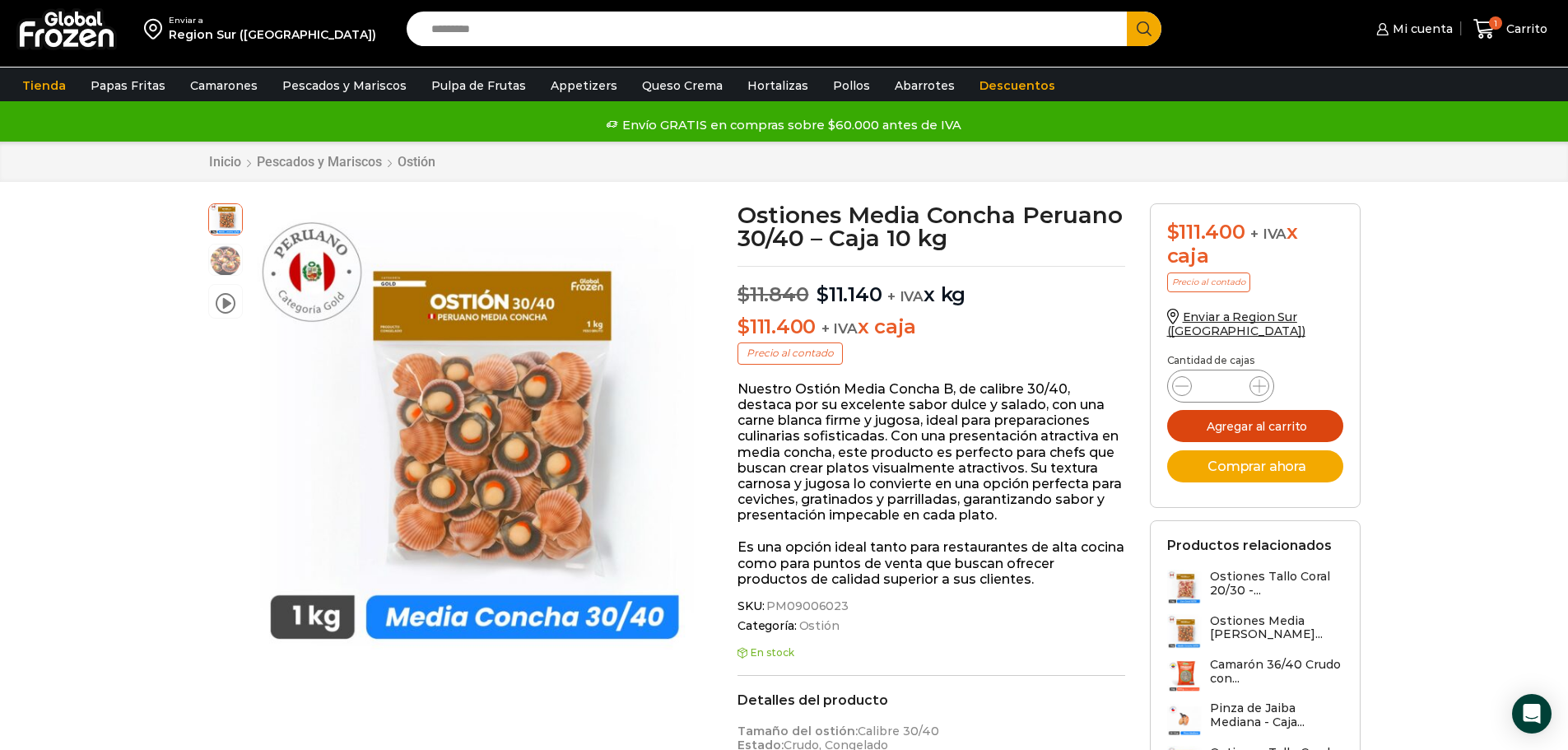
click at [1250, 423] on button "Agregar al carrito" at bounding box center [1255, 425] width 176 height 32
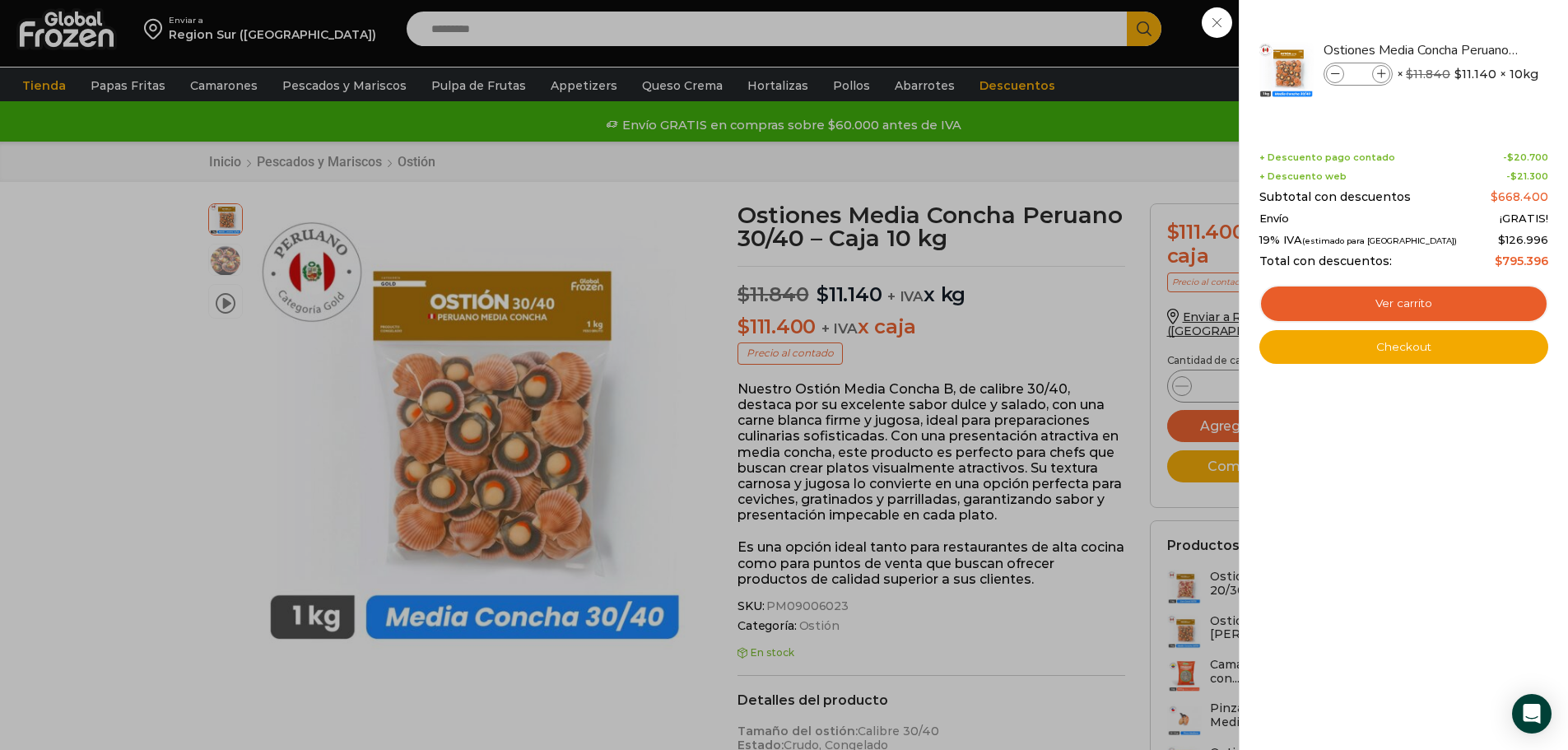
click at [1469, 49] on div "6 Carrito 6 6 Shopping Cart *" at bounding box center [1510, 29] width 82 height 39
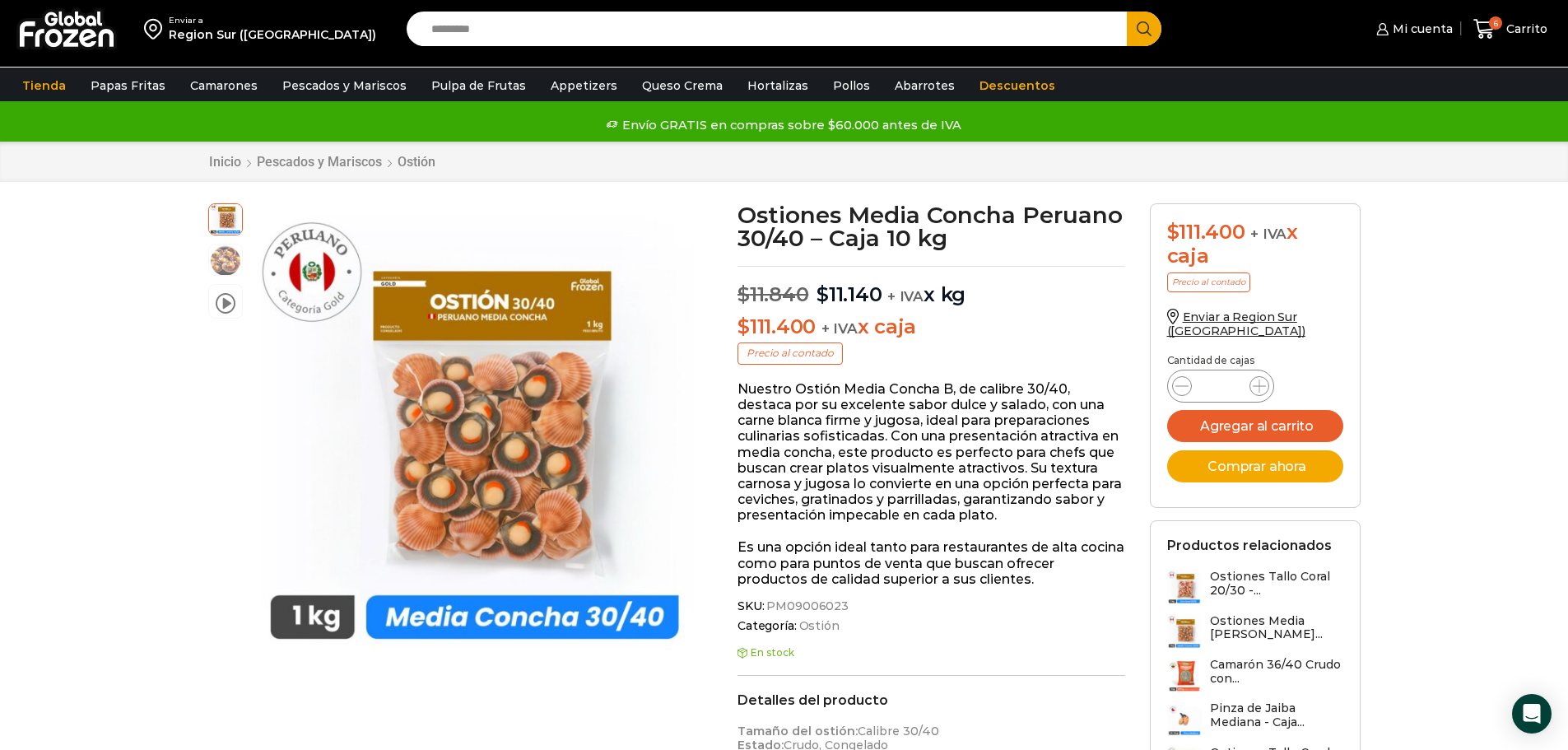
click at [509, 45] on input "Search input" at bounding box center [771, 28] width 696 height 34
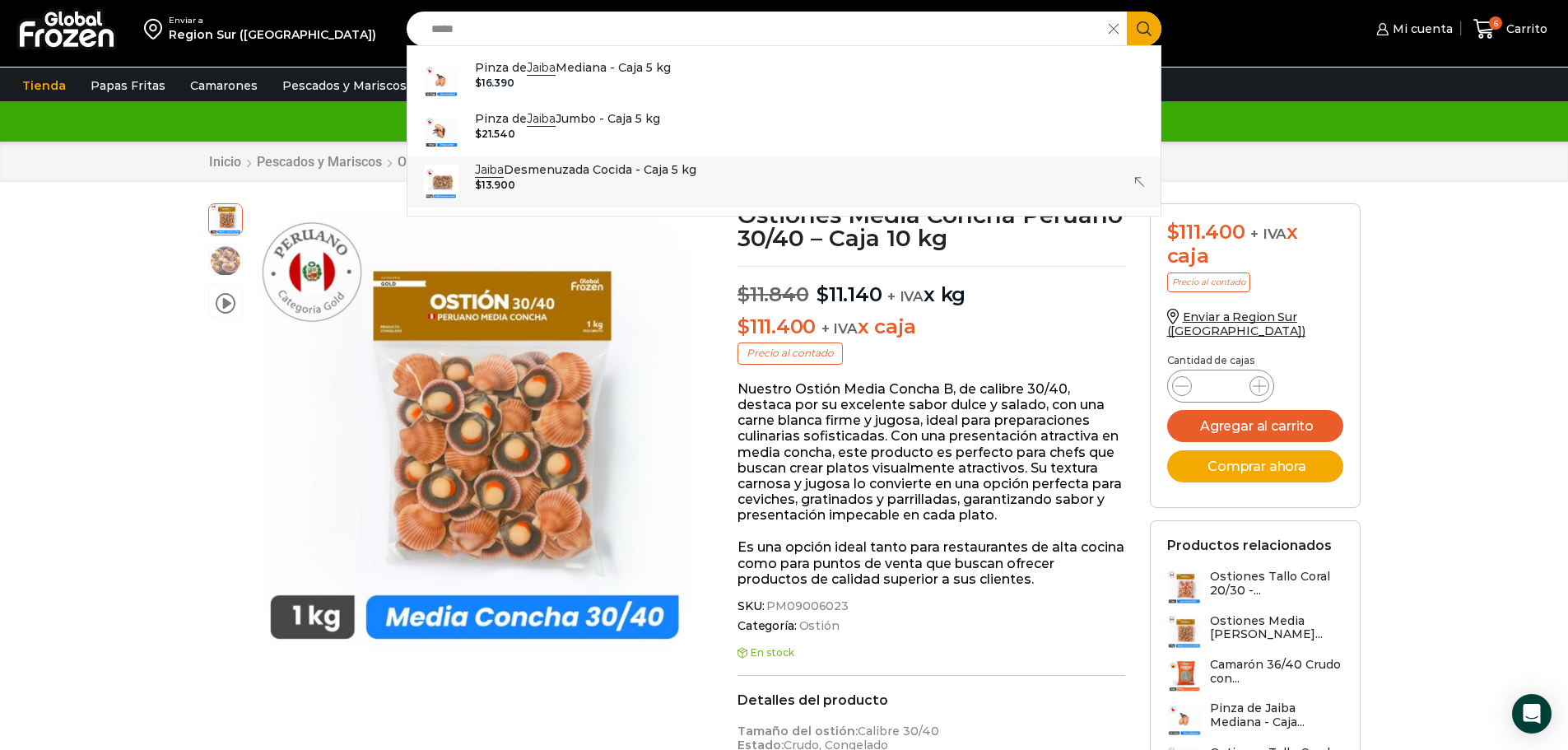
click at [641, 174] on p "Jaiba Desmenuzada Cocida - Caja 5 kg" at bounding box center [586, 169] width 222 height 19
type input "**********"
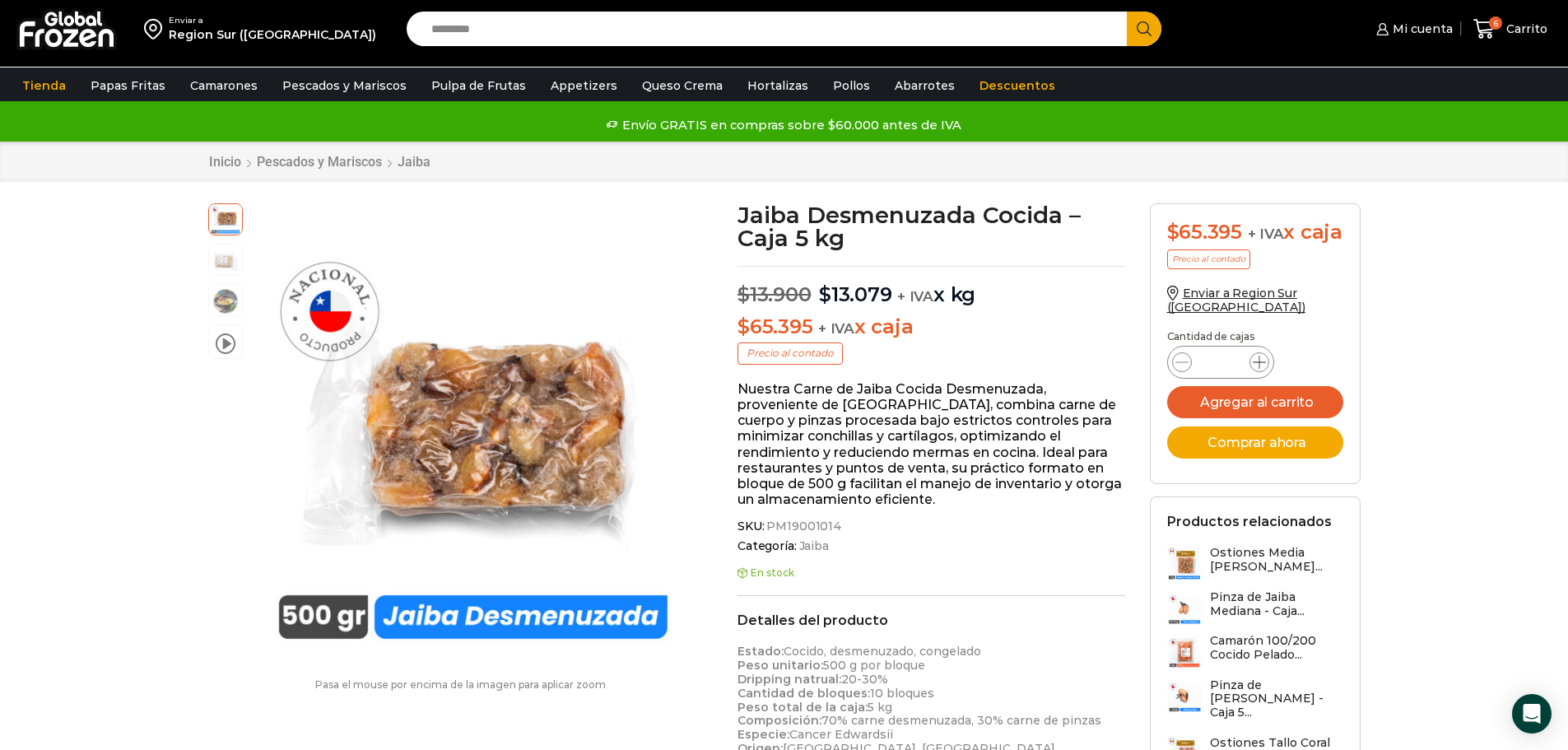
click at [1259, 369] on icon at bounding box center [1259, 362] width 13 height 13
type input "*"
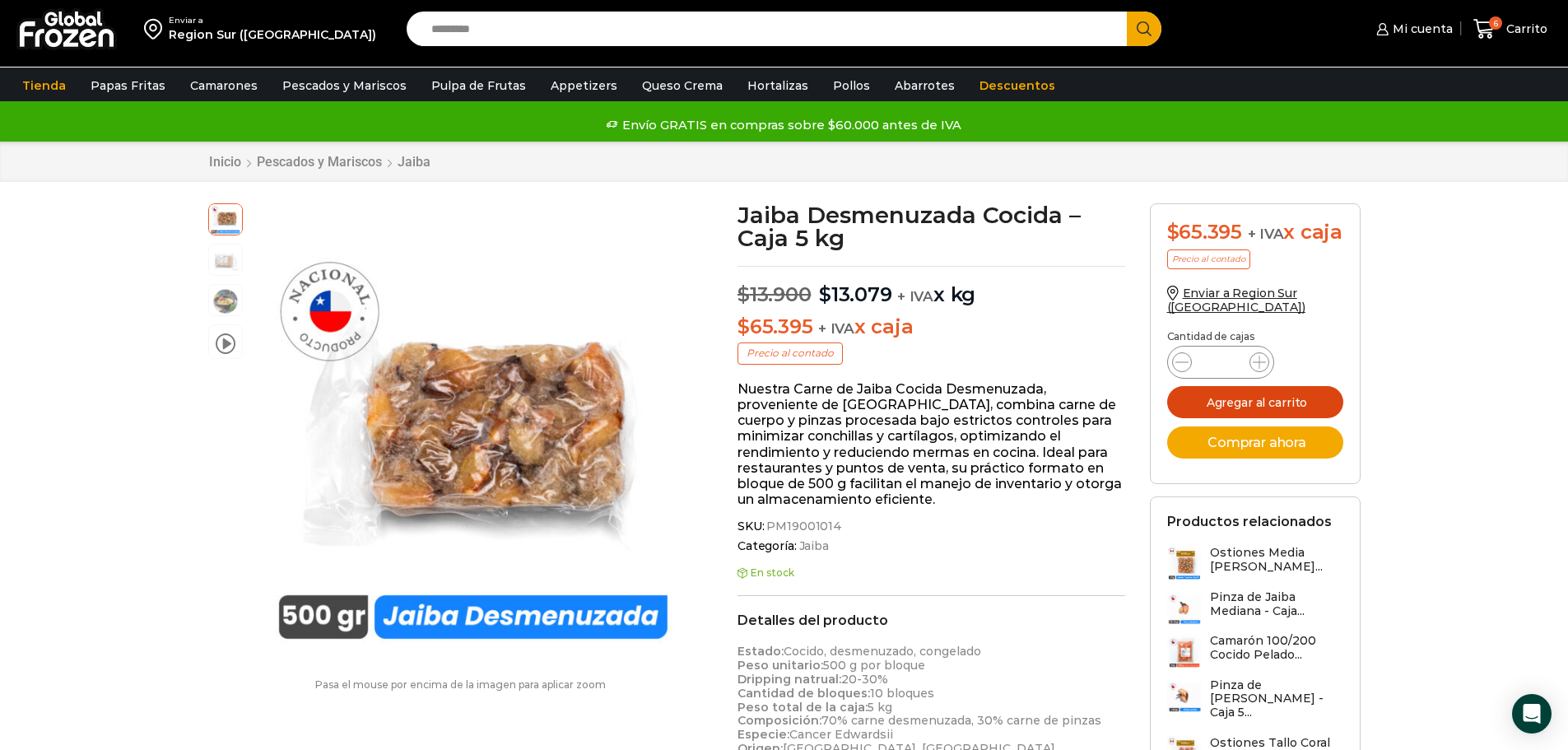
click at [1244, 419] on button "Agregar al carrito" at bounding box center [1255, 402] width 176 height 32
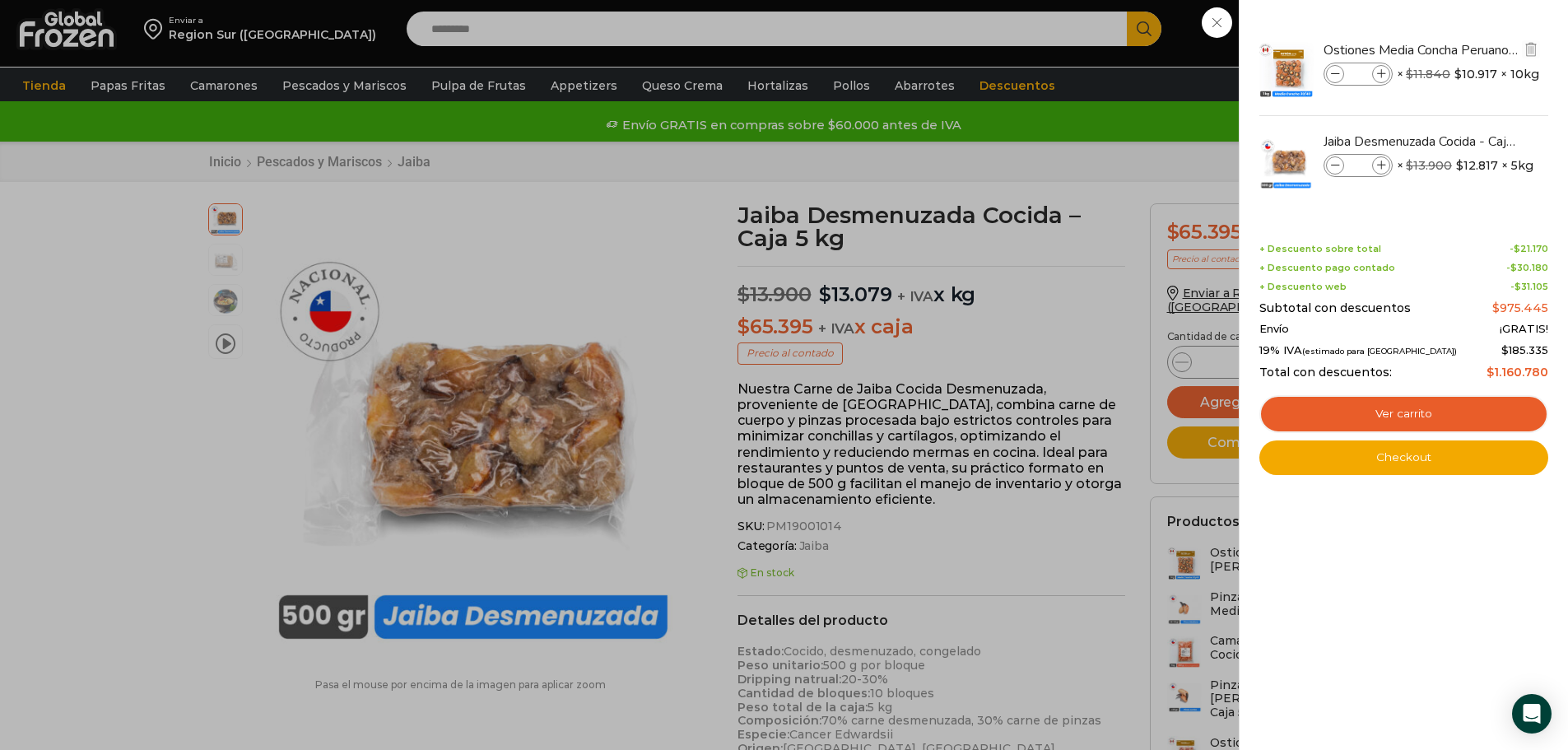
click at [1334, 78] on icon at bounding box center [1335, 74] width 9 height 9
type input "*"
click at [1469, 28] on div "10 Carrito 10 10 Shopping Cart" at bounding box center [1510, 29] width 82 height 39
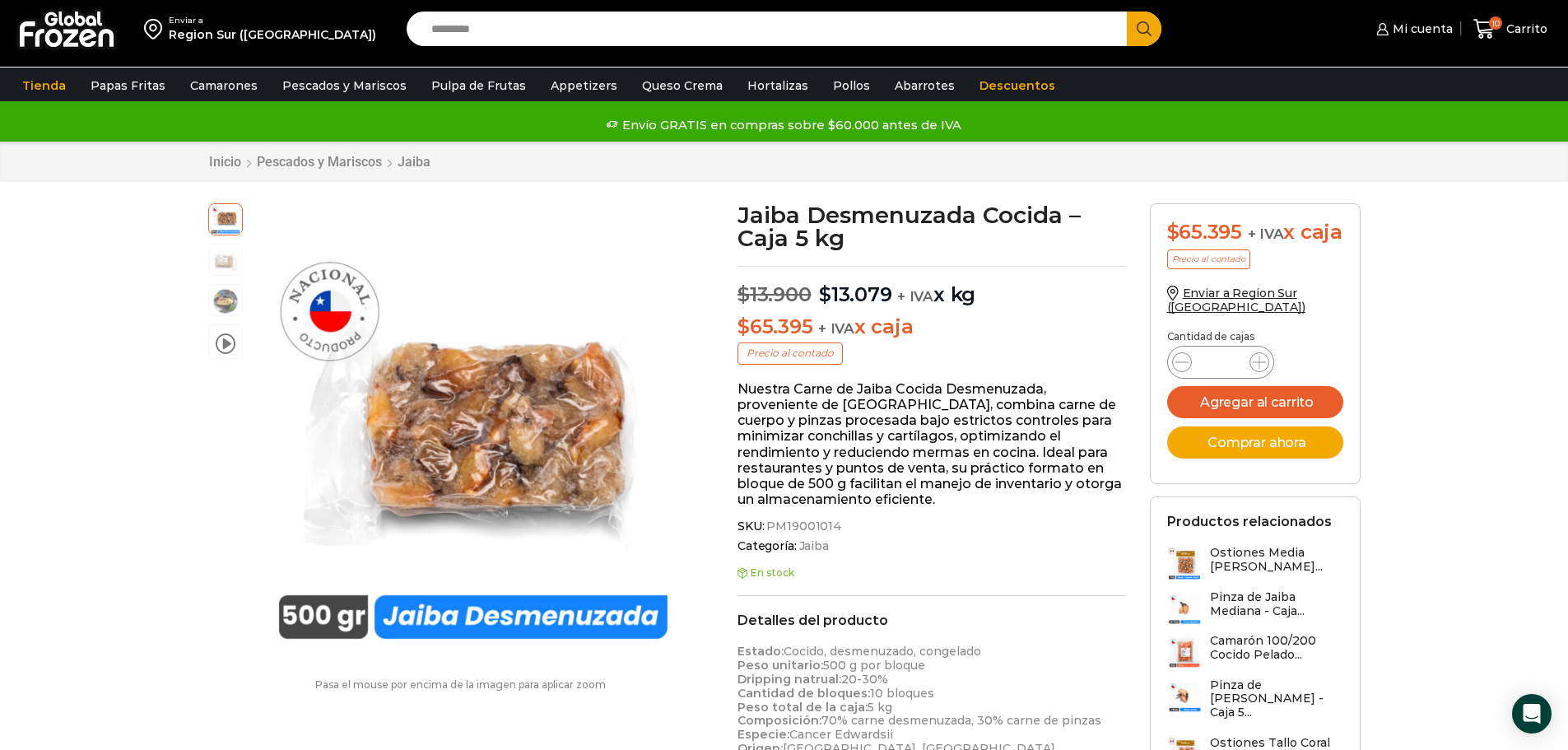
click at [764, 28] on input "Search input" at bounding box center [771, 28] width 696 height 34
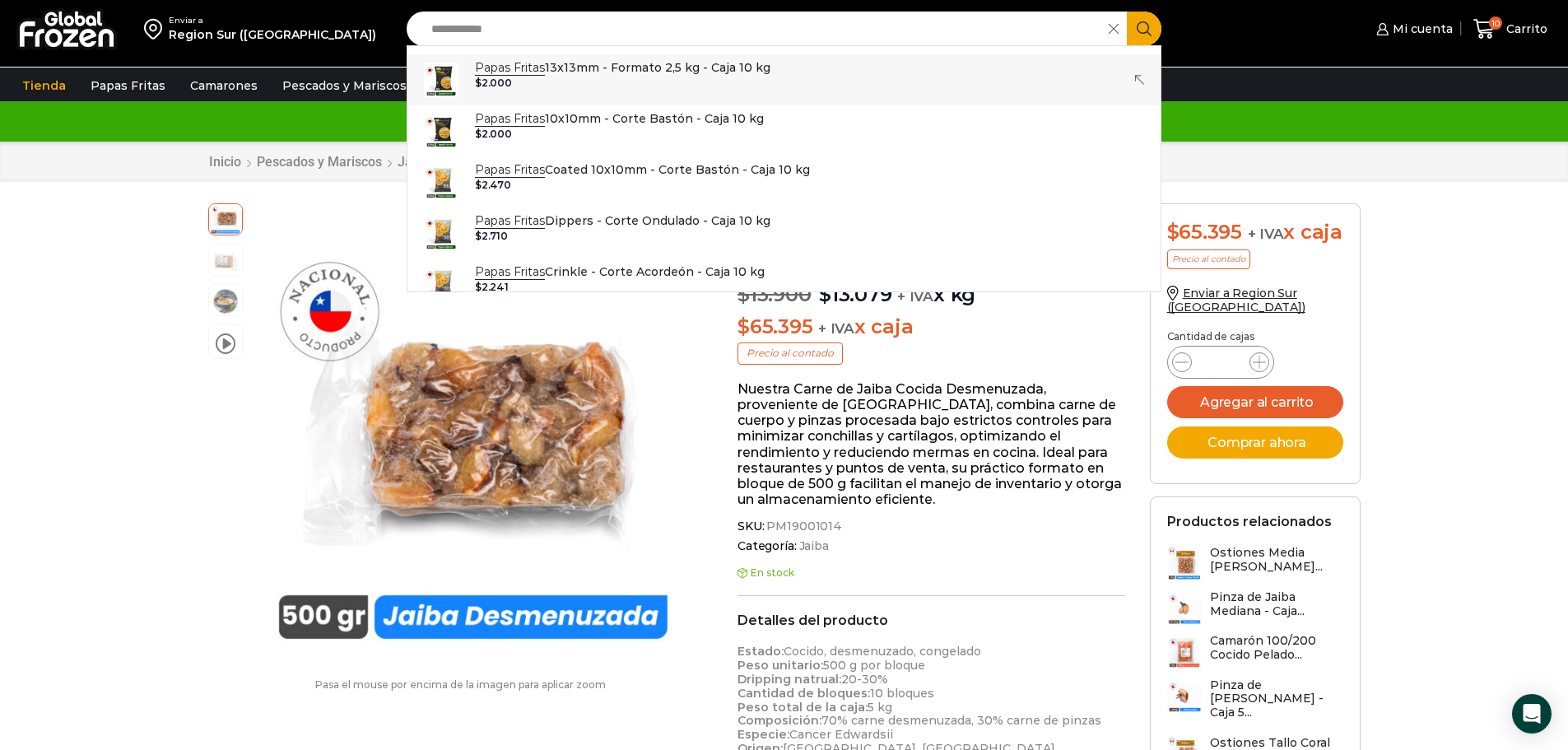
click at [555, 81] on div "$ 2.000" at bounding box center [623, 83] width 295 height 12
type input "**********"
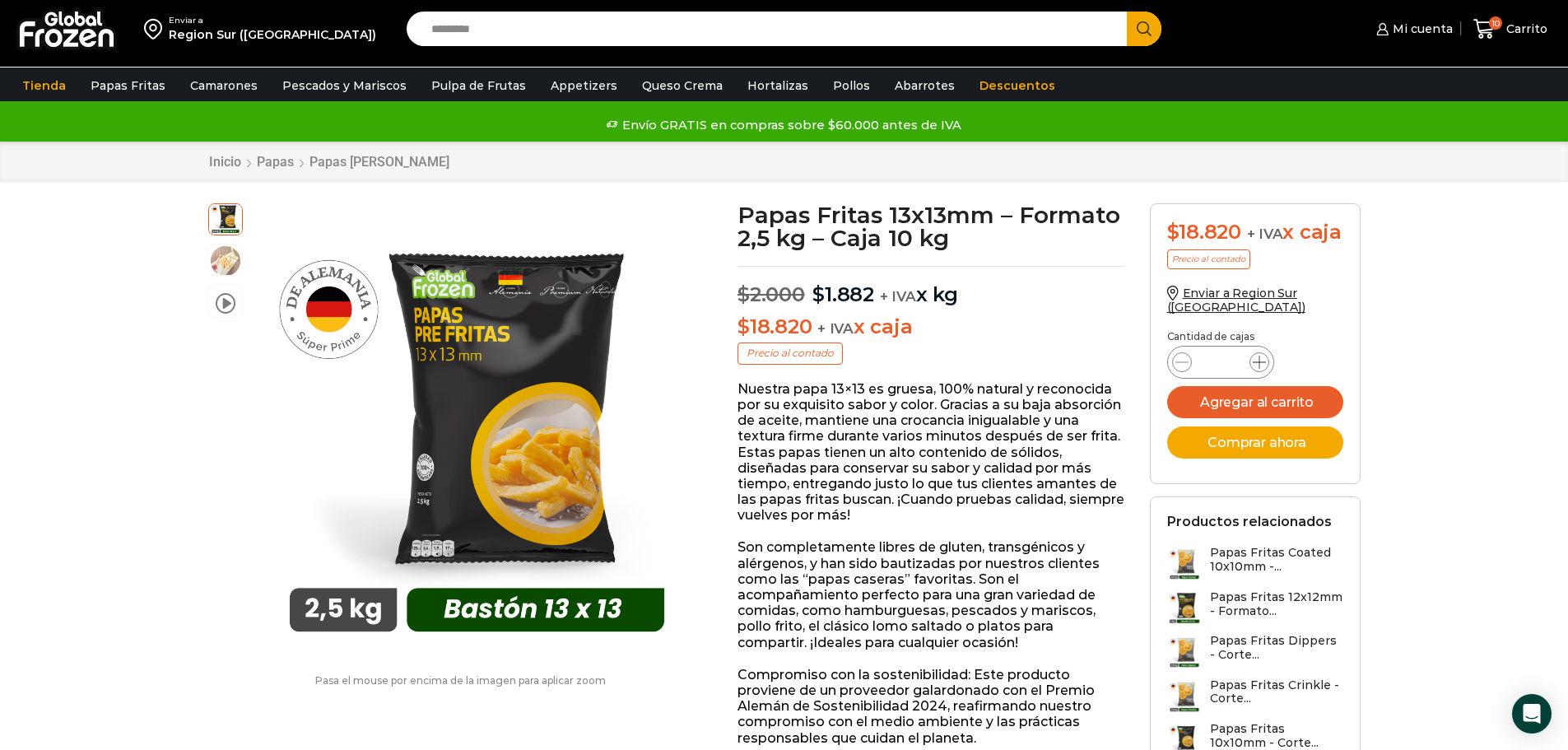
click at [1254, 369] on icon at bounding box center [1259, 362] width 13 height 13
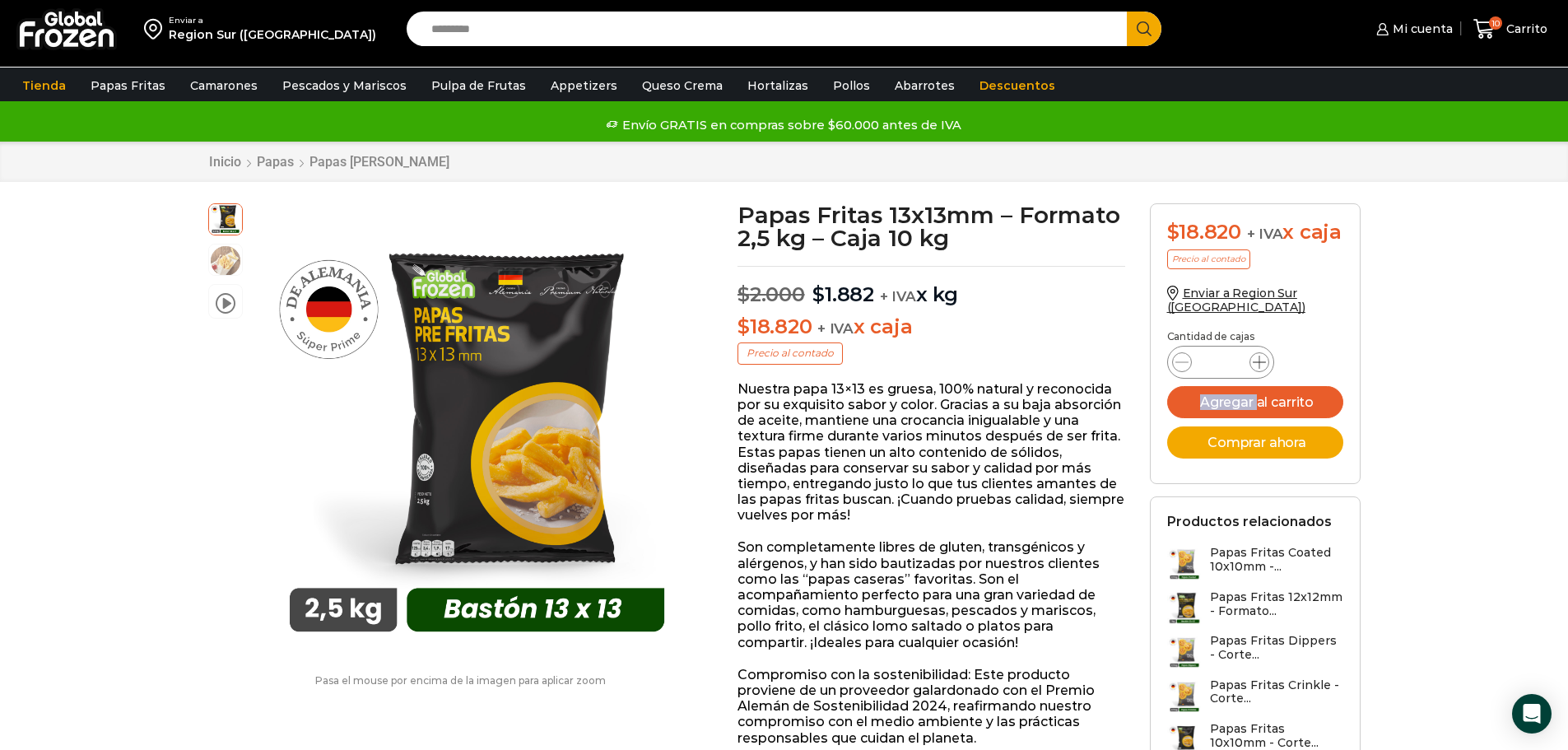
click at [1254, 369] on icon at bounding box center [1259, 362] width 13 height 13
type input "**"
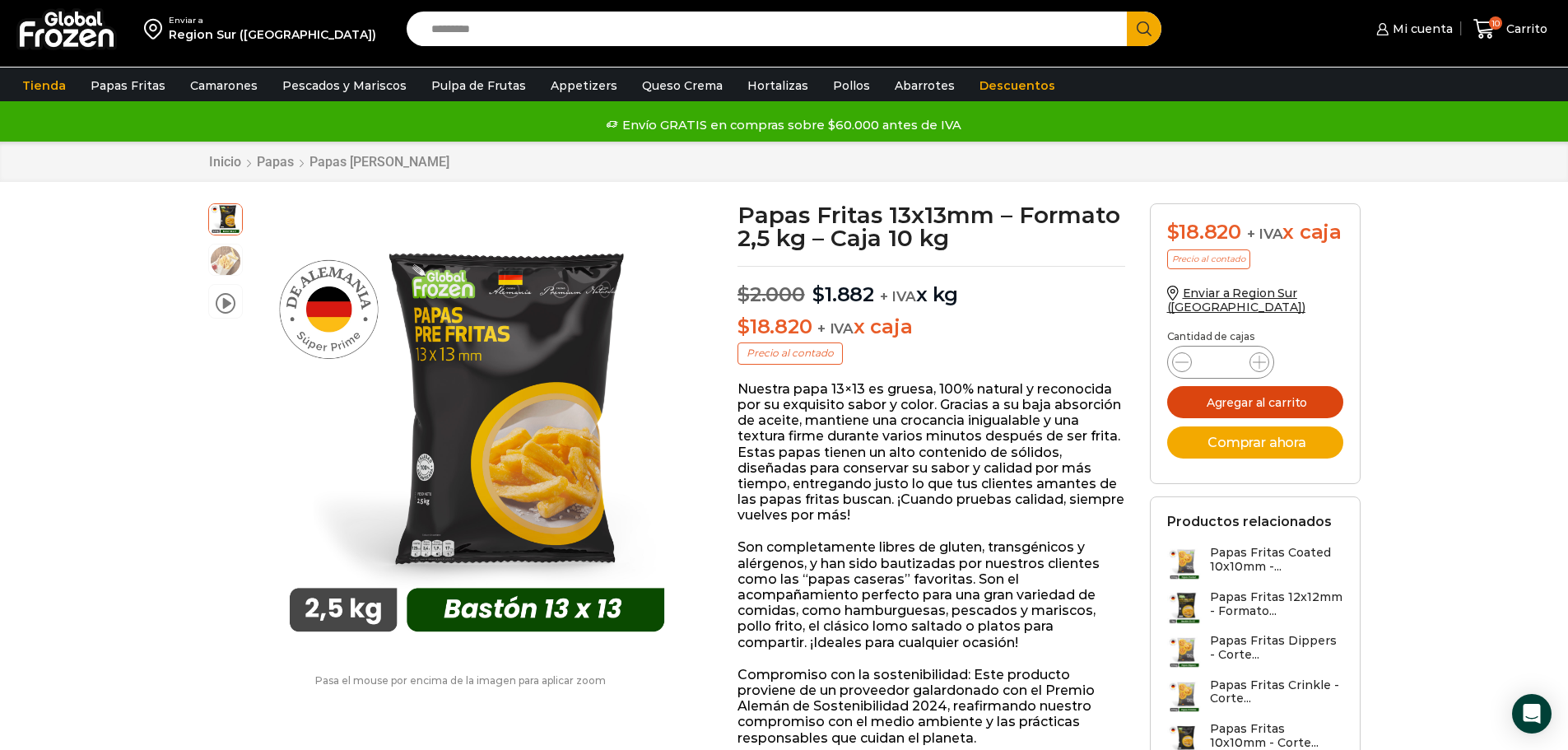
click at [1265, 419] on button "Agregar al carrito" at bounding box center [1255, 402] width 176 height 32
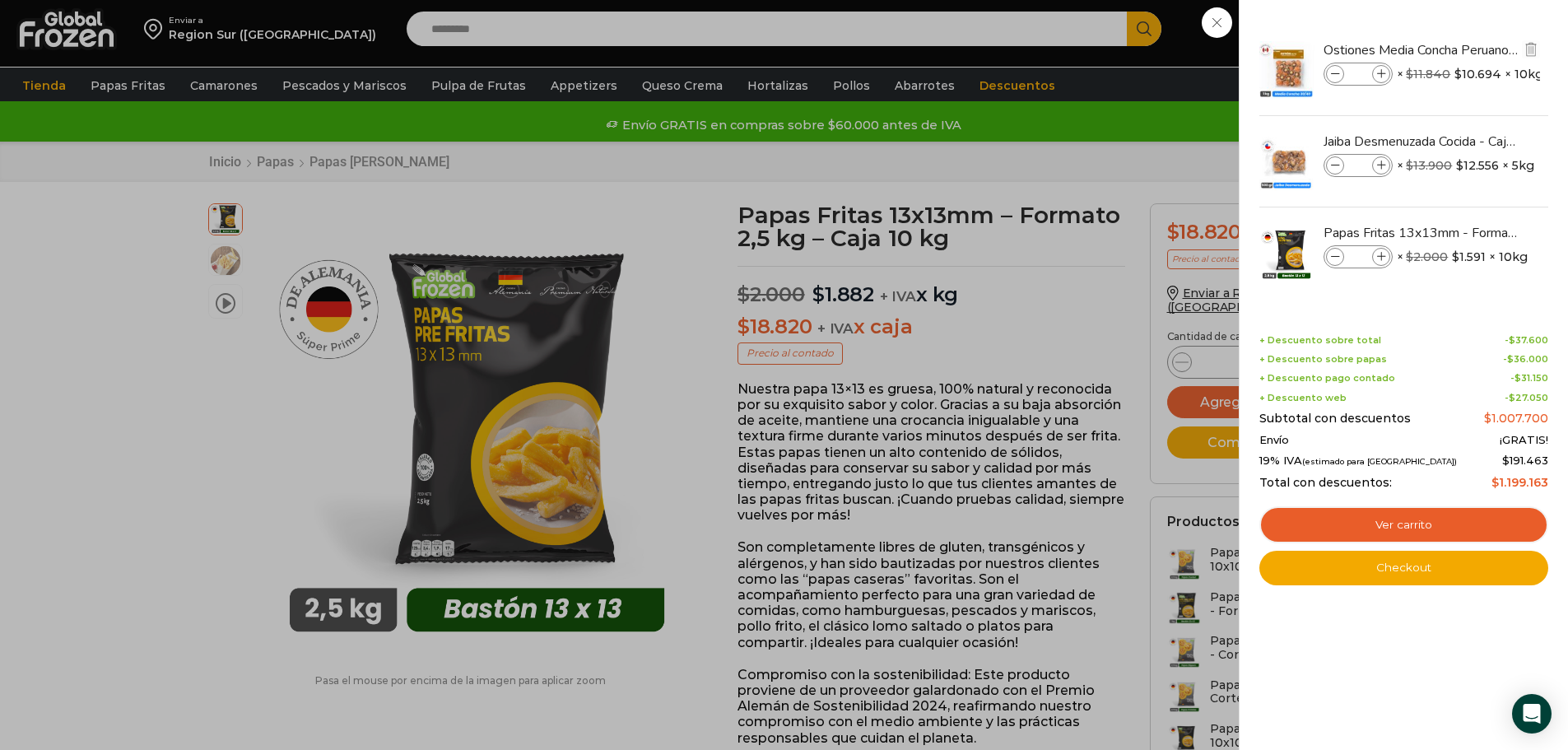
click at [1381, 76] on icon at bounding box center [1381, 74] width 9 height 9
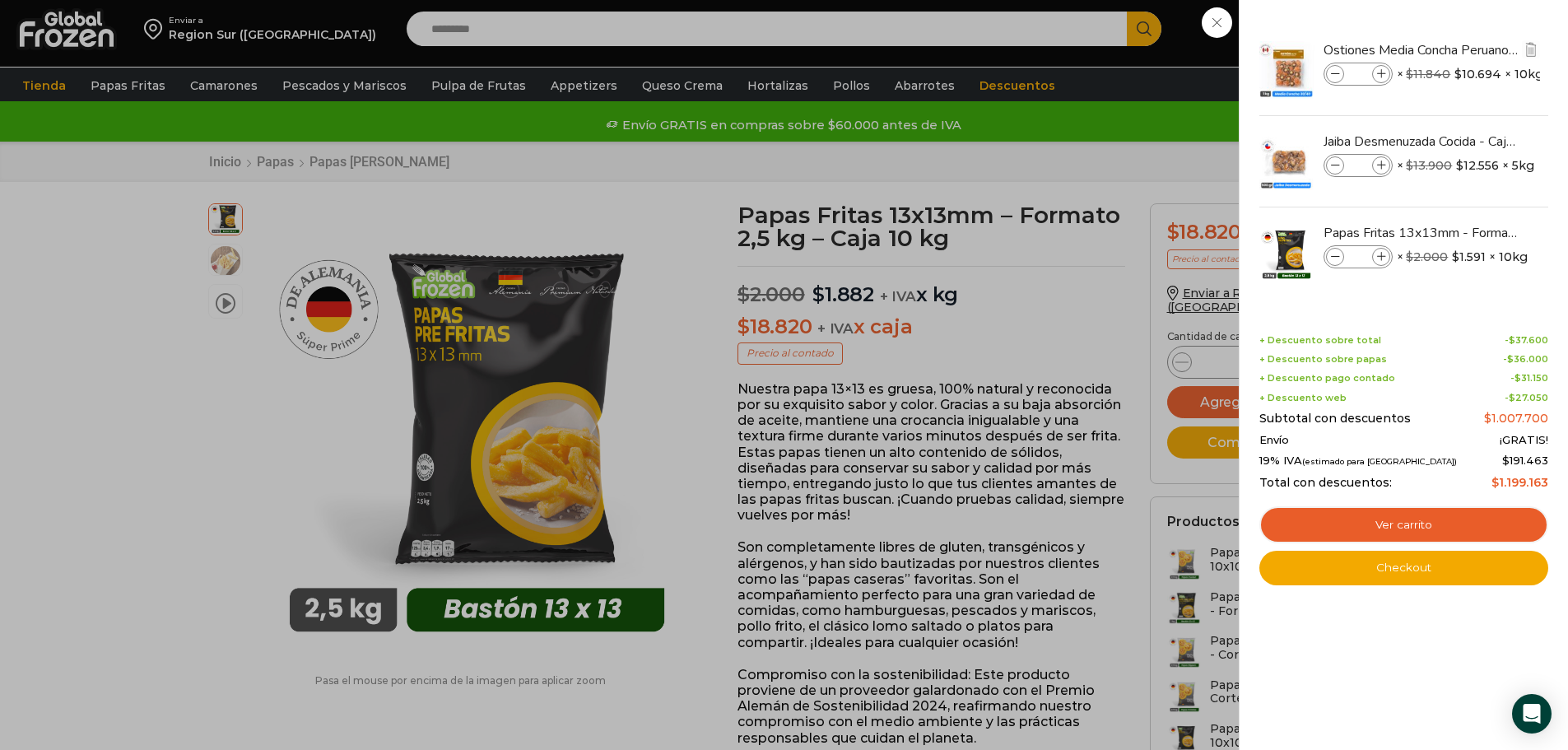
type input "**"
click at [1374, 690] on div "25 Shopping Cart Ostiones Media Concha Peruano 30/40 - Caja 10 kg Ostiones Medi…" at bounding box center [1405, 375] width 289 height 701
click at [1382, 164] on icon at bounding box center [1381, 165] width 9 height 9
click at [1381, 164] on icon at bounding box center [1381, 165] width 9 height 9
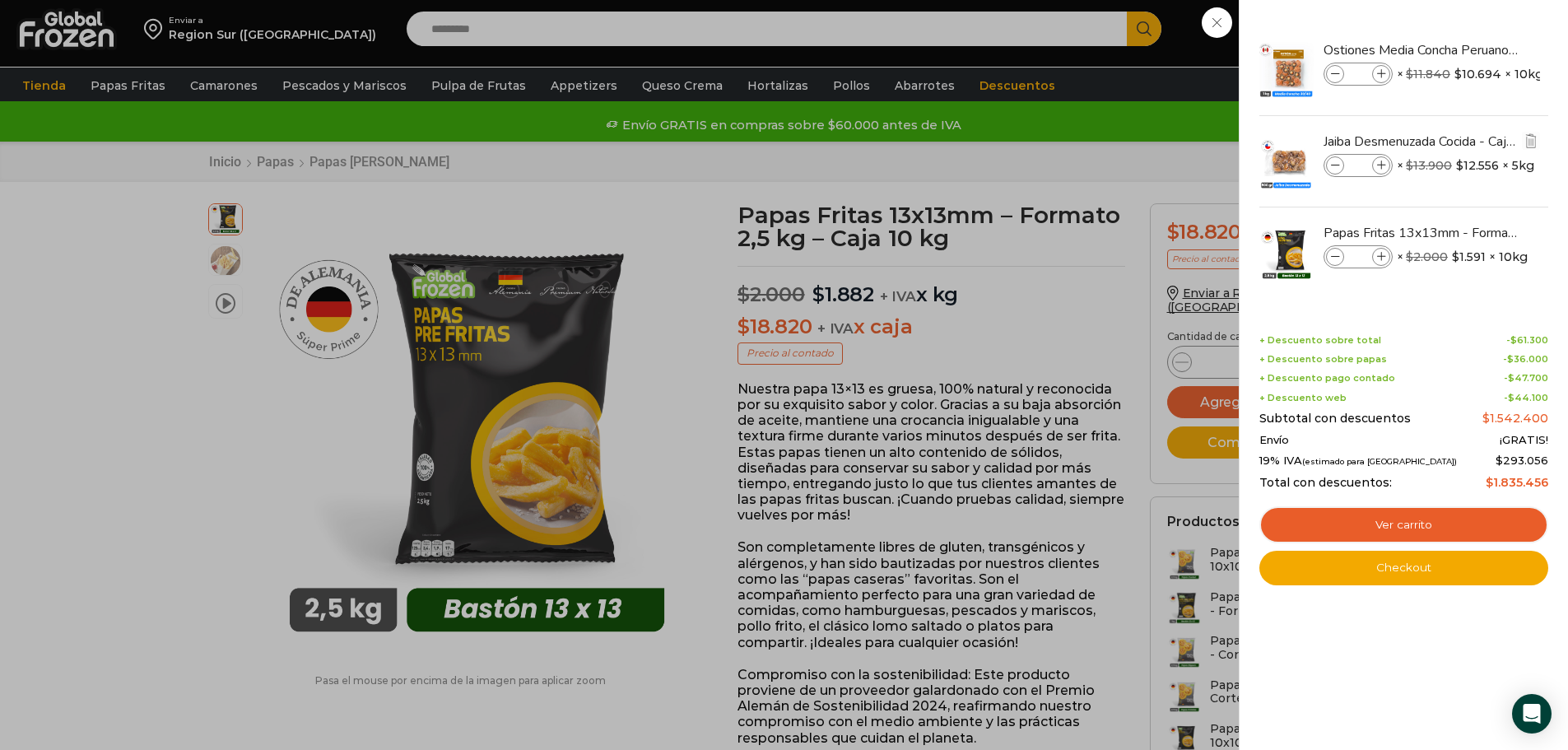
click at [1381, 164] on icon at bounding box center [1381, 165] width 9 height 9
type input "**"
click at [1370, 686] on div "25 Shopping Cart Ostiones Media Concha Peruano 30/40 - Caja 10 kg Ostiones Medi…" at bounding box center [1405, 375] width 289 height 701
click at [1332, 169] on icon at bounding box center [1335, 165] width 9 height 9
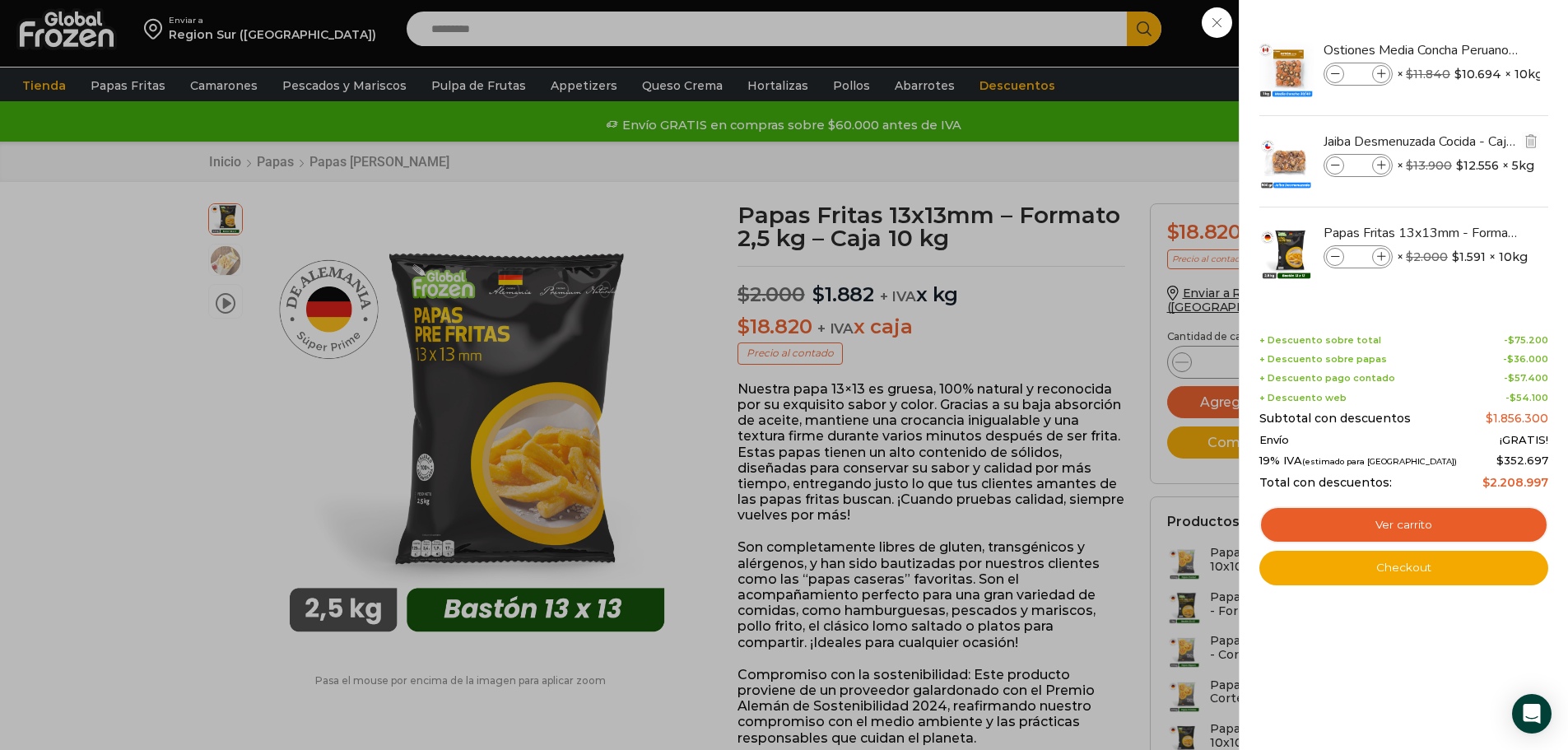
click at [1332, 169] on icon at bounding box center [1335, 165] width 9 height 9
type input "*"
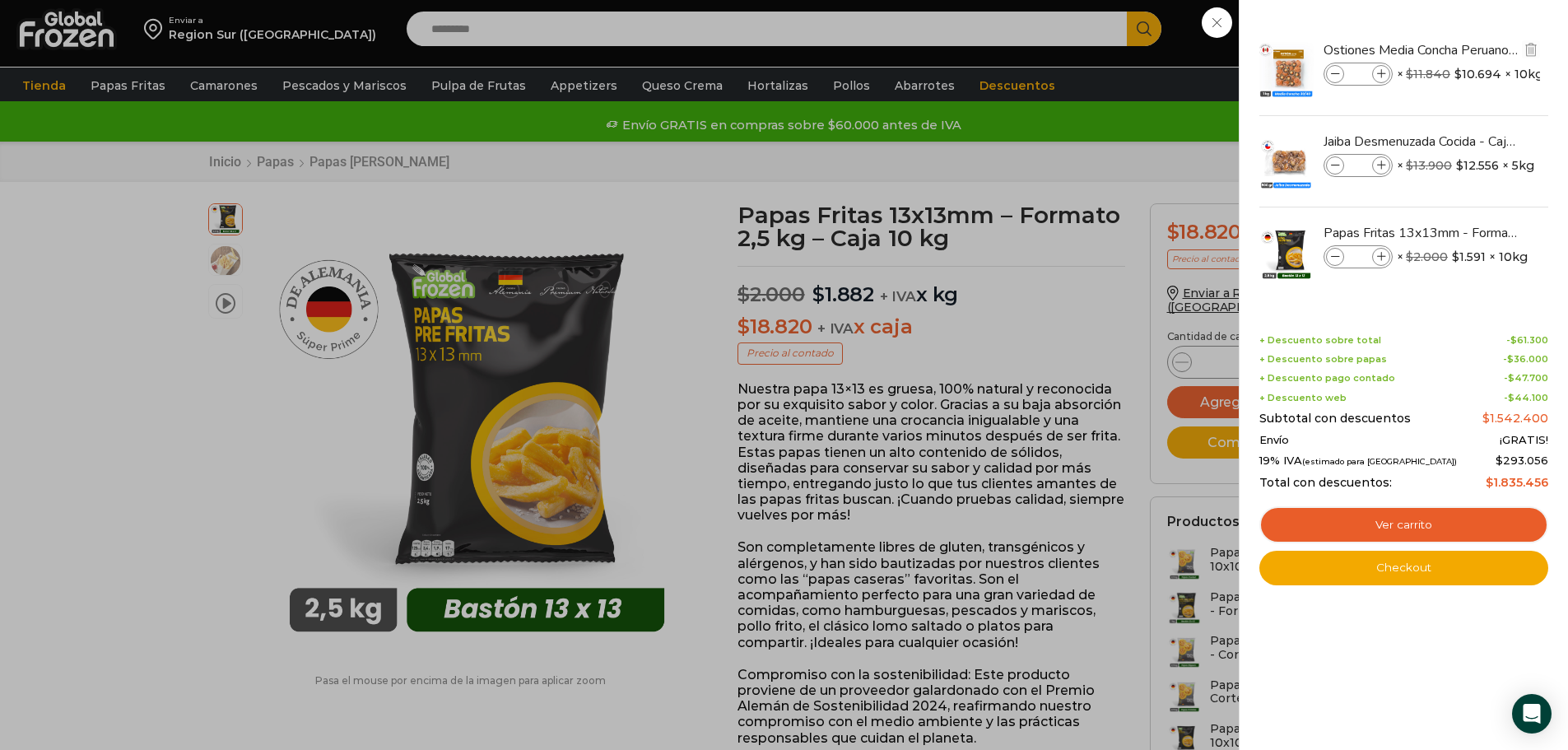
click at [1335, 77] on icon at bounding box center [1335, 74] width 9 height 9
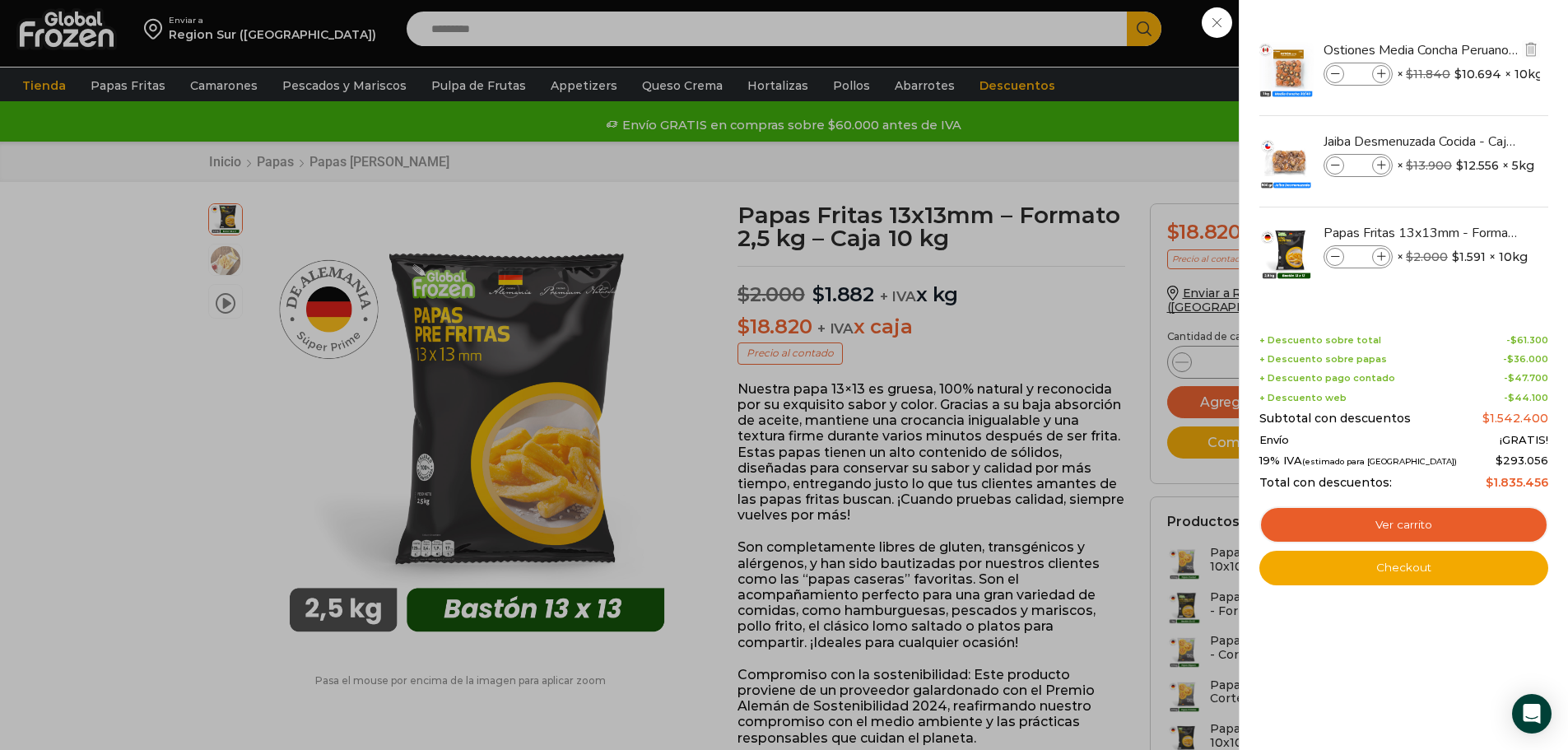
type input "*"
click at [1377, 72] on icon at bounding box center [1381, 74] width 9 height 9
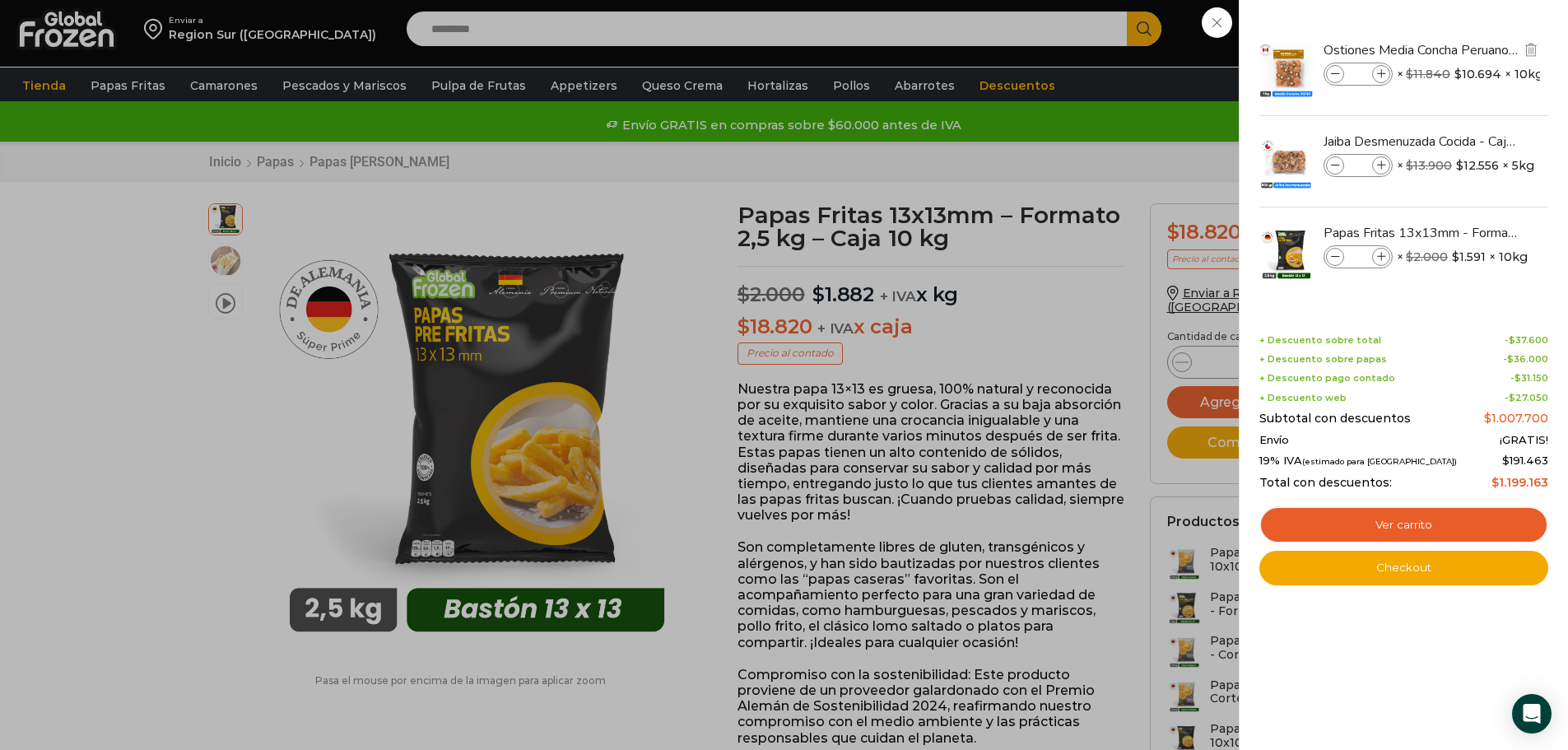
click at [1377, 72] on icon at bounding box center [1381, 74] width 9 height 9
type input "**"
click at [1396, 566] on link "Checkout" at bounding box center [1405, 567] width 289 height 34
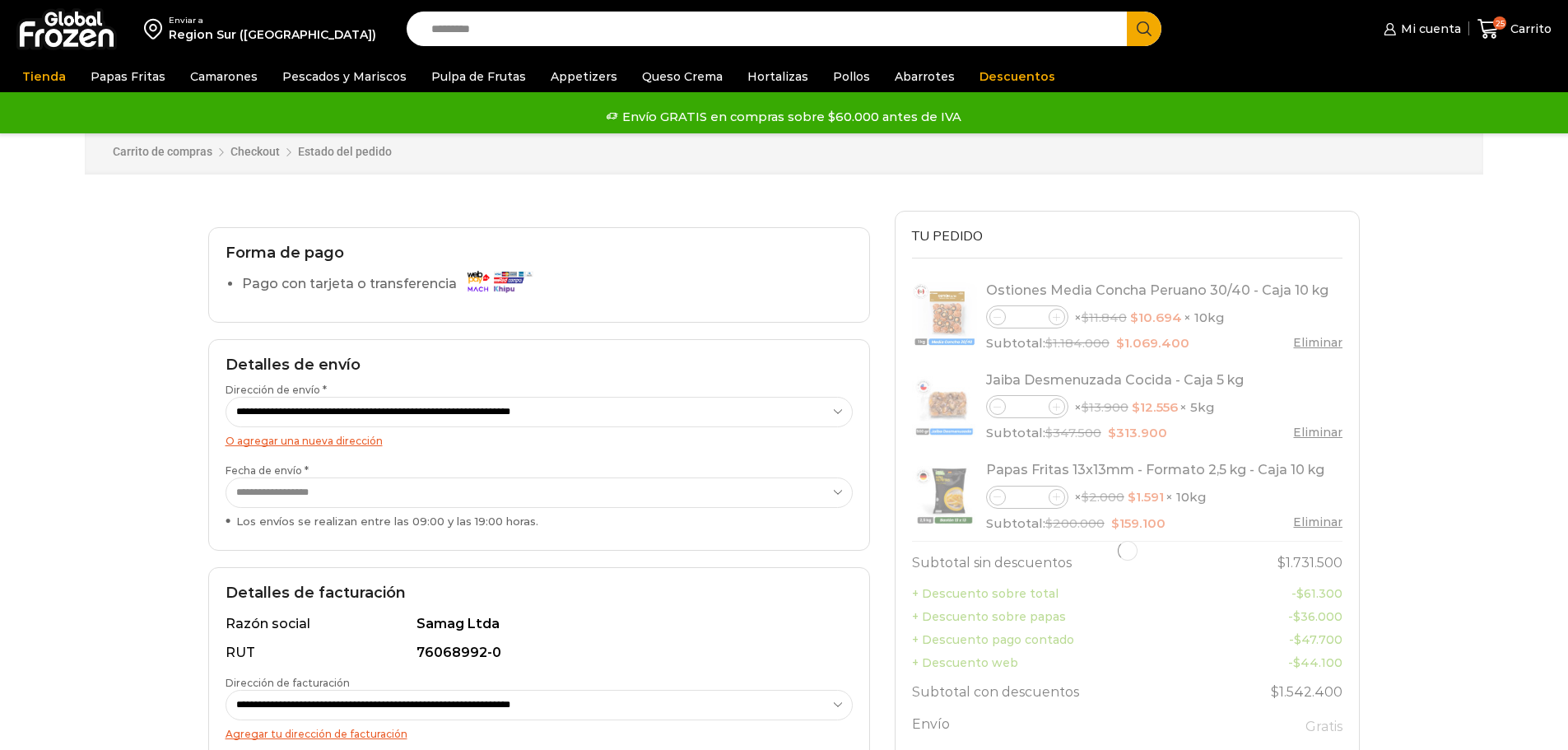
select select "*"
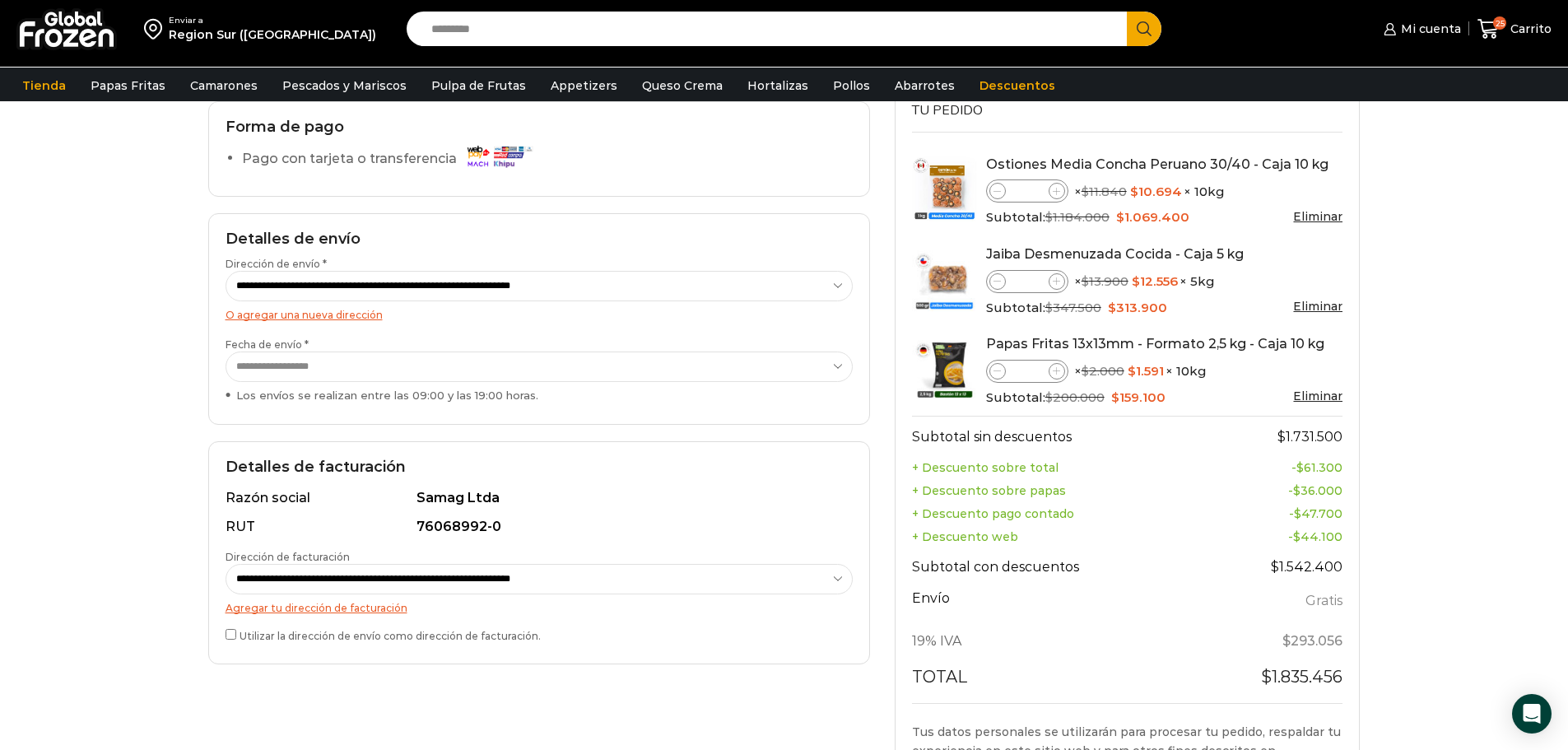
scroll to position [82, 0]
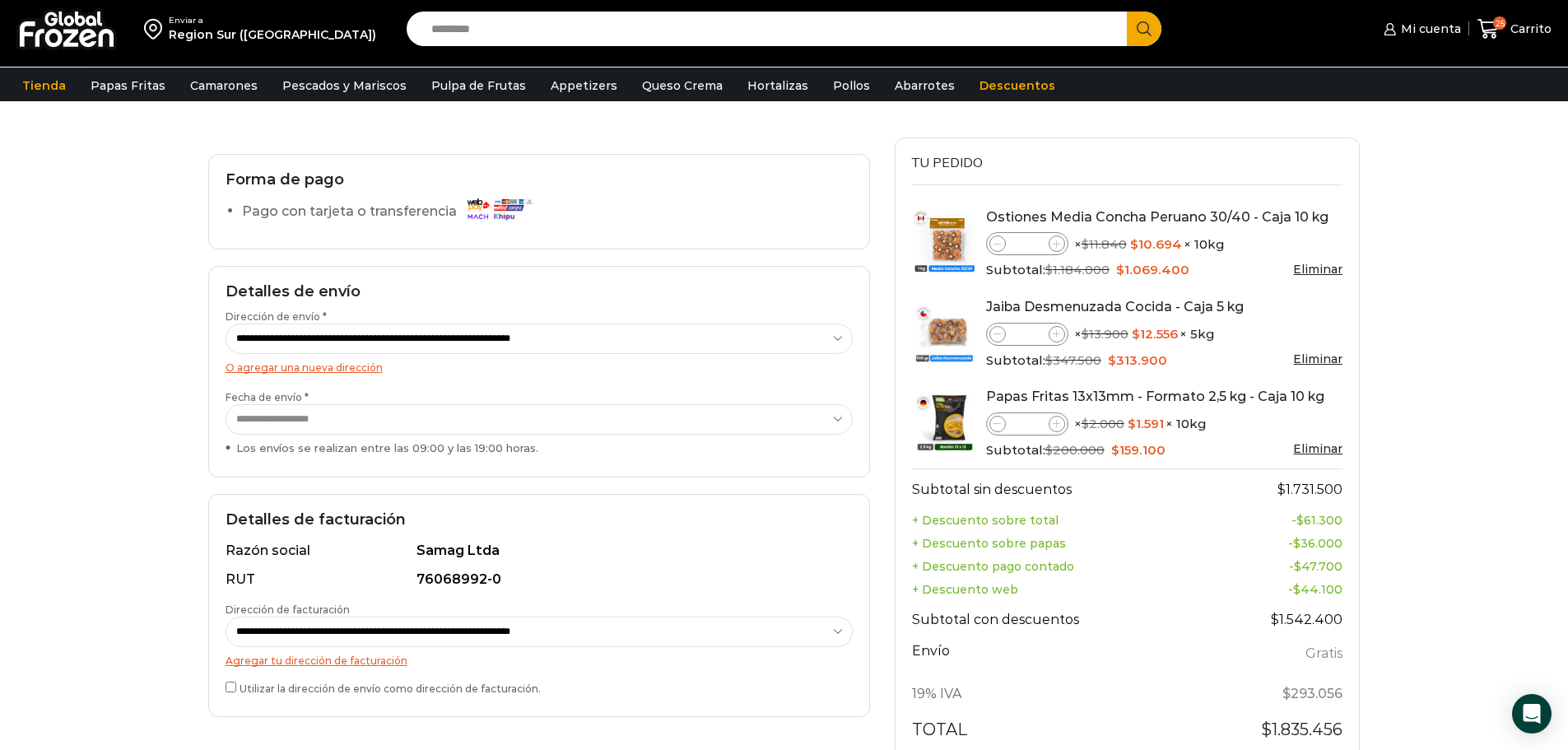
click at [1072, 310] on link "Jaiba Desmenuzada Cocida - Caja 5 kg" at bounding box center [1115, 307] width 258 height 16
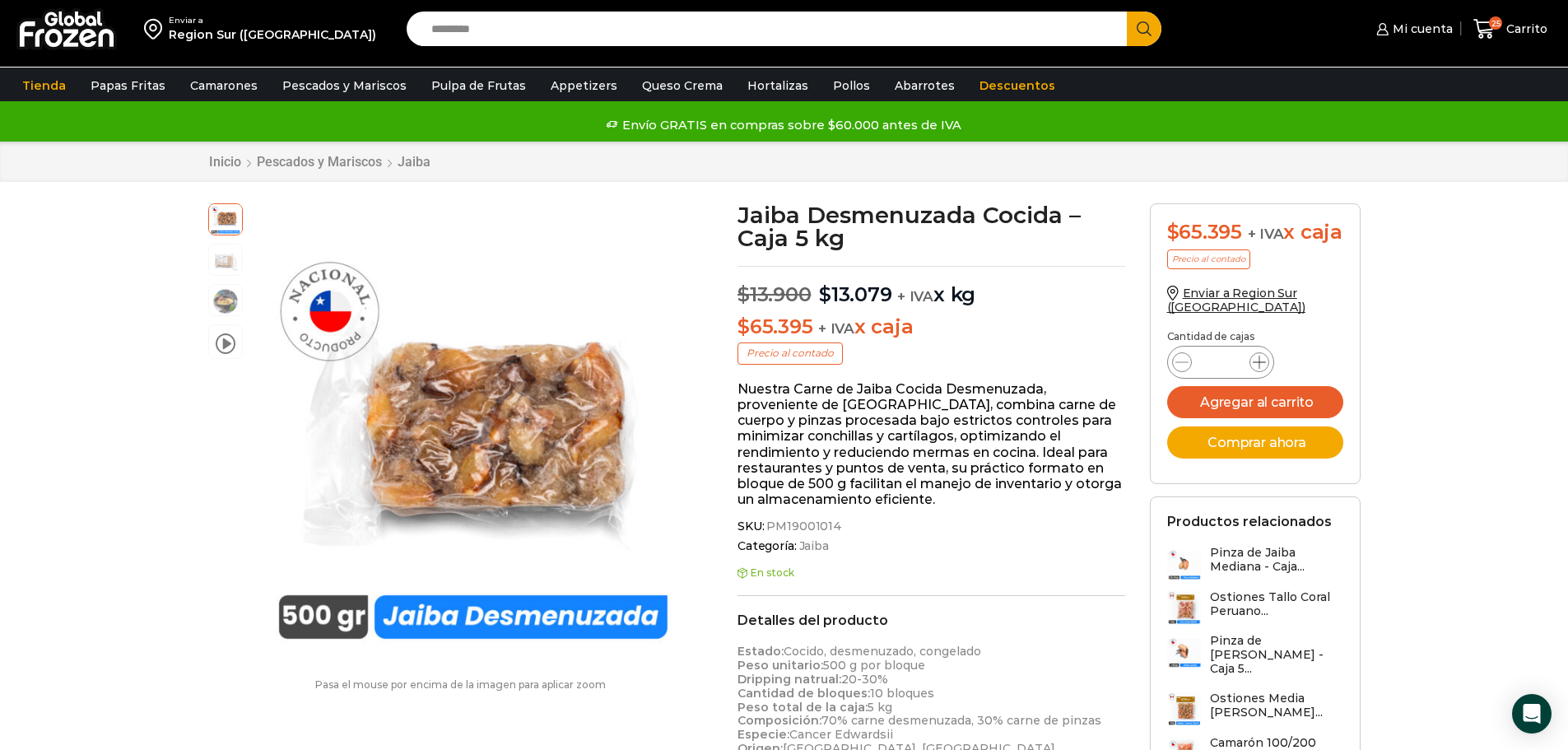
click at [1258, 369] on icon at bounding box center [1259, 362] width 13 height 13
type input "*"
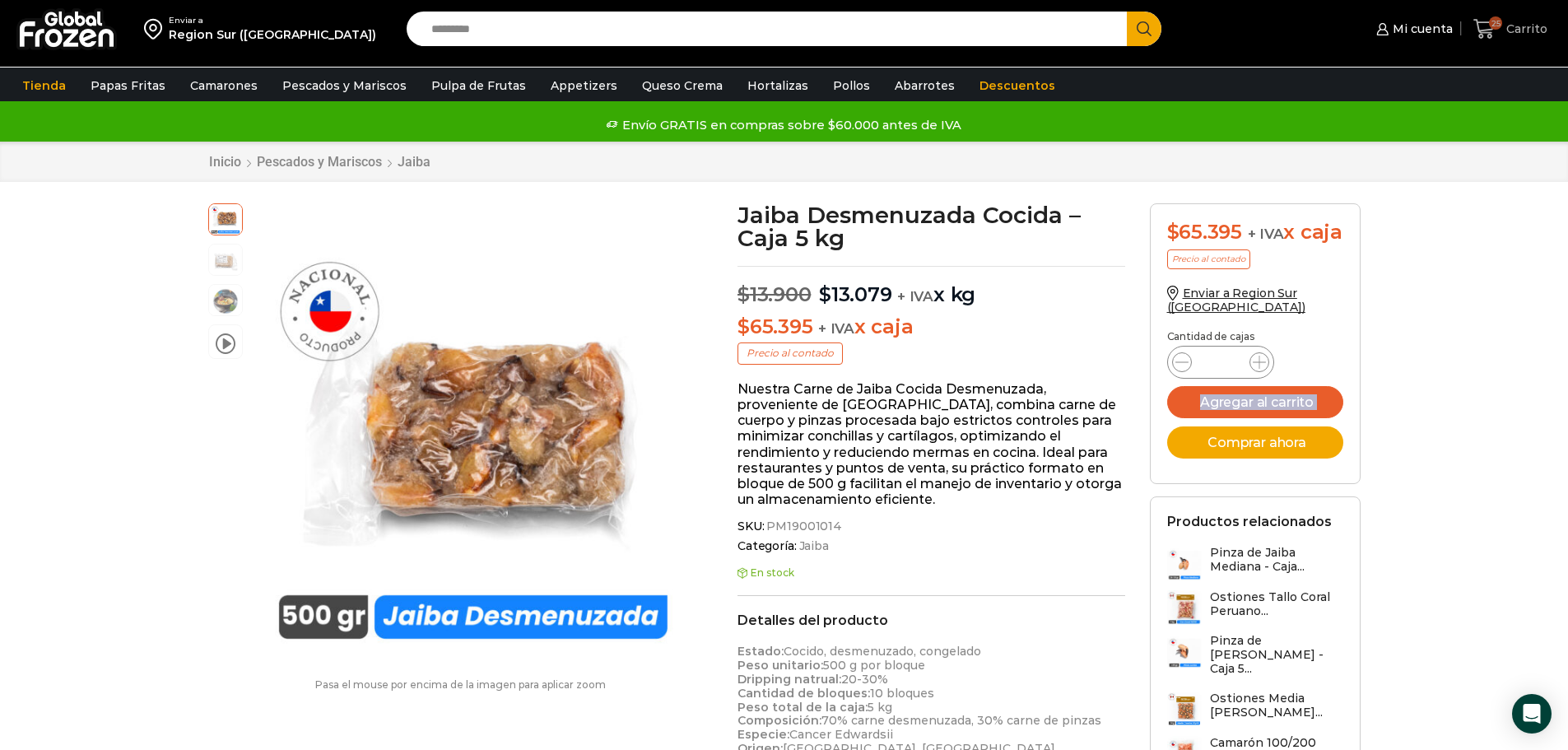
click at [1495, 35] on icon at bounding box center [1484, 29] width 22 height 22
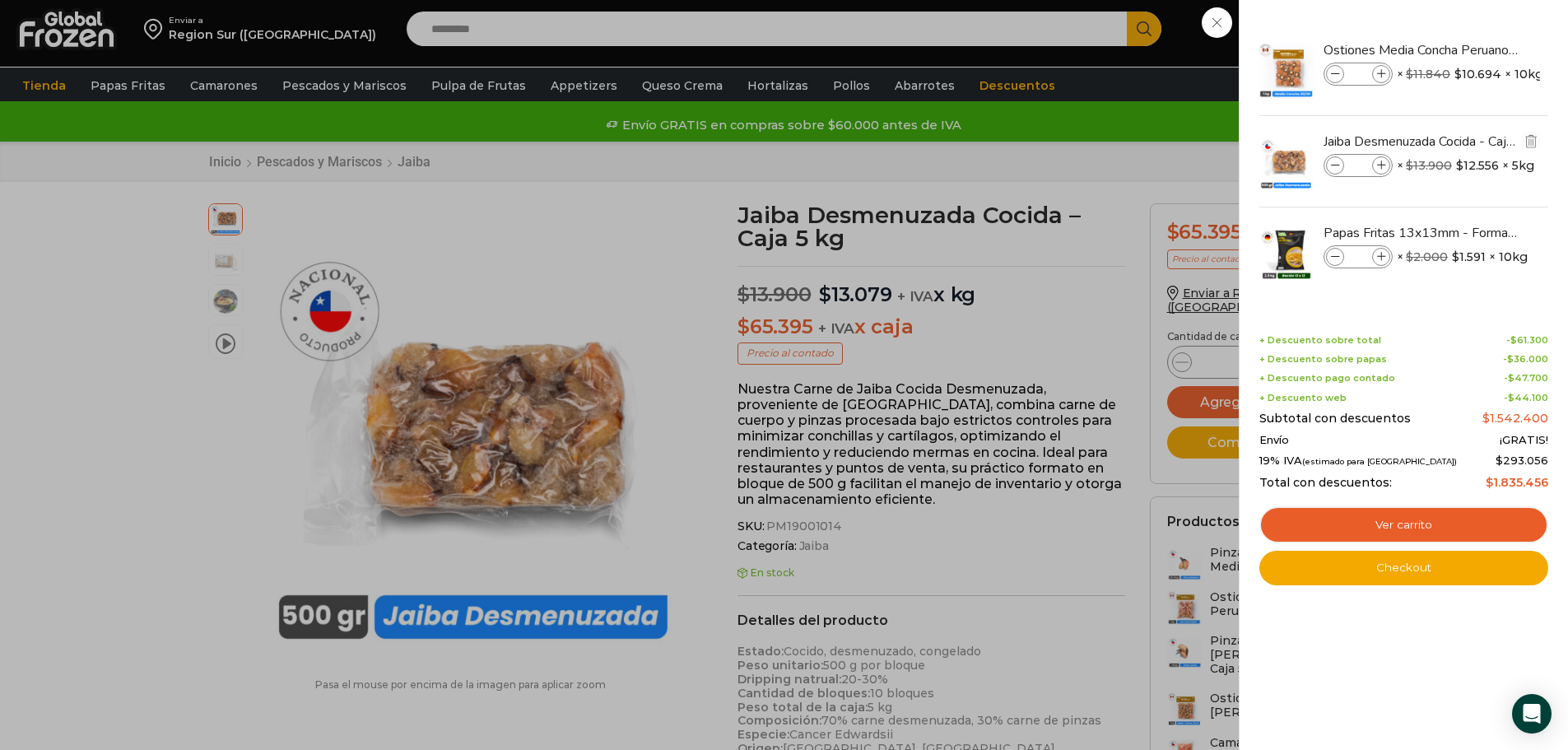
click at [1384, 166] on icon at bounding box center [1381, 165] width 9 height 9
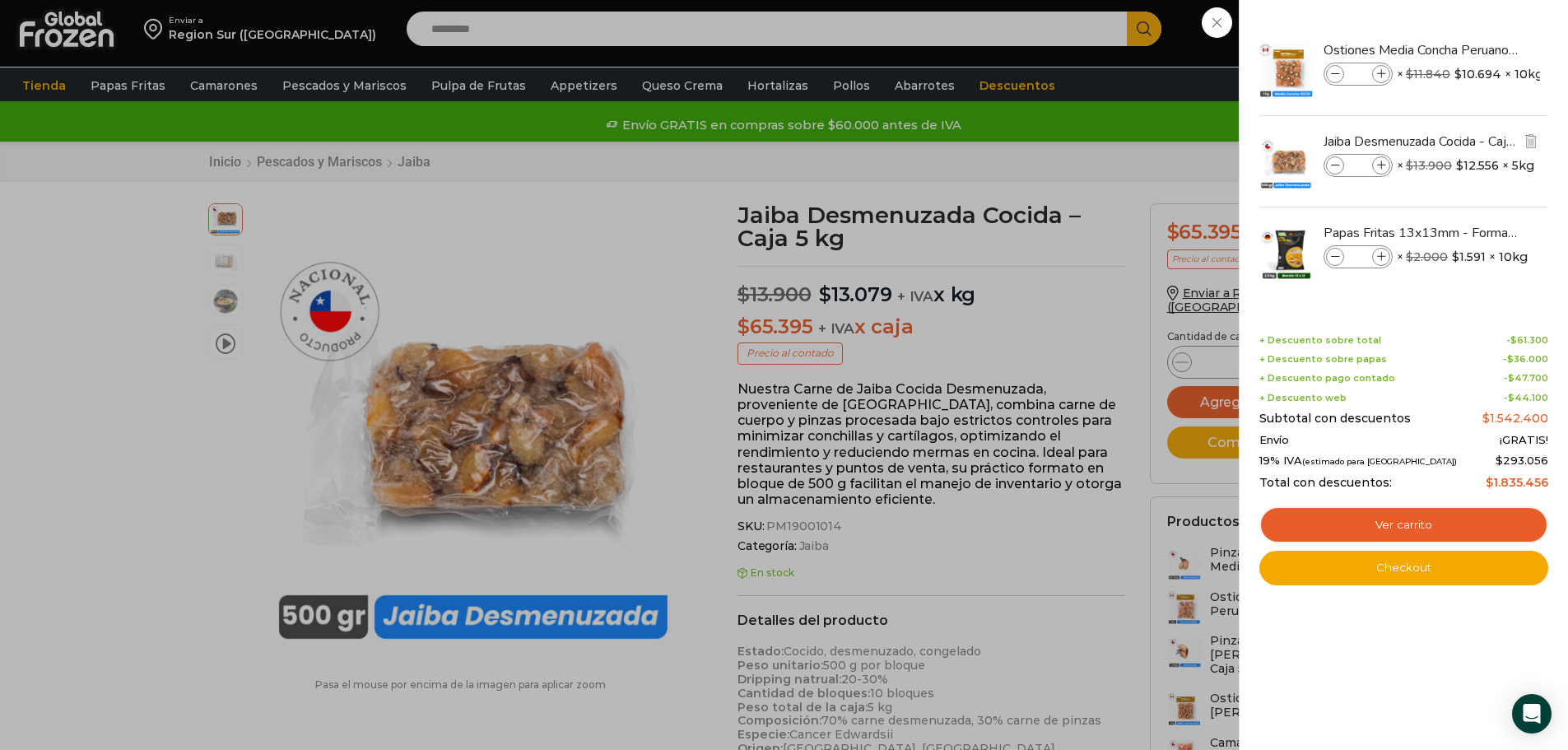
type input "**"
click at [1389, 567] on link "Checkout" at bounding box center [1405, 567] width 289 height 34
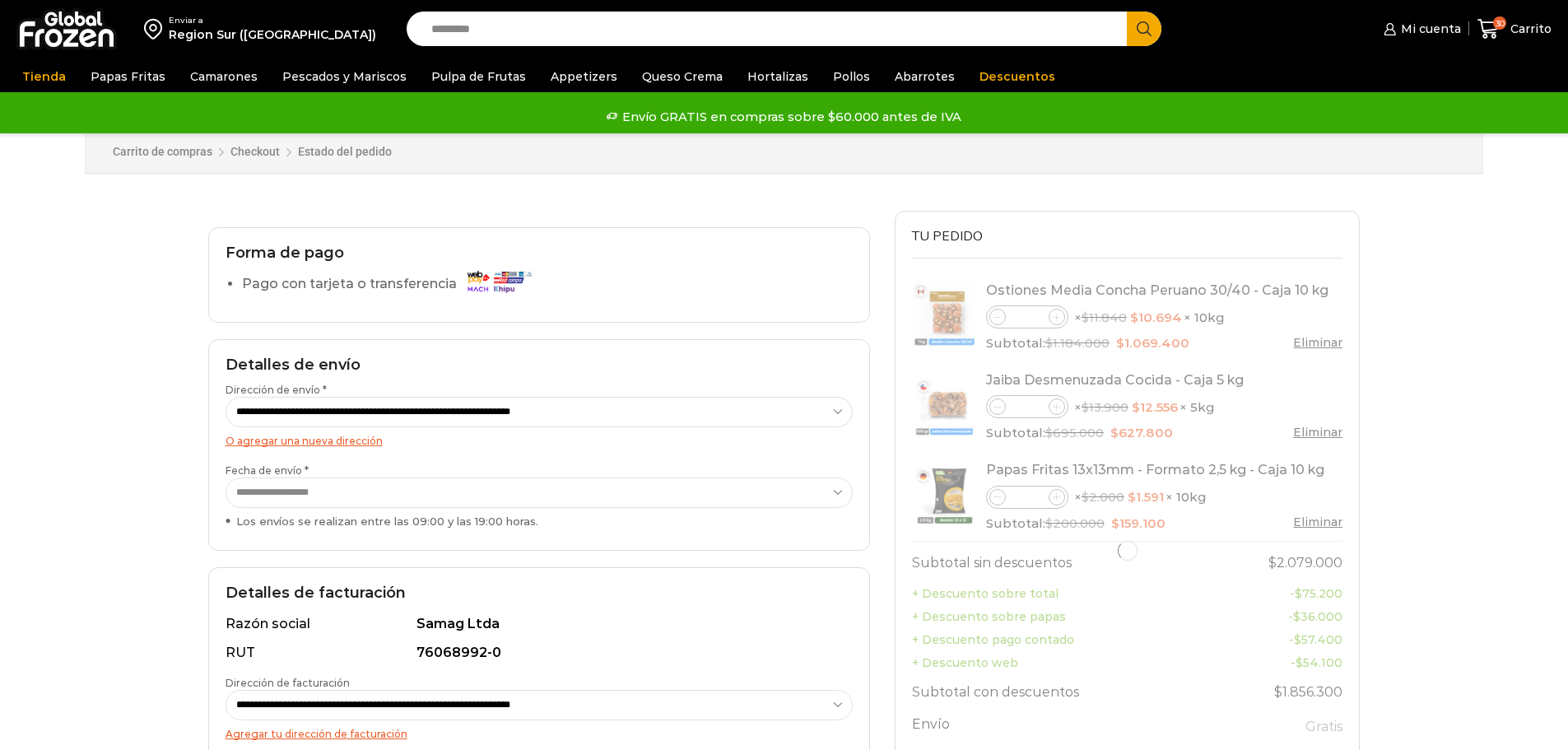
select select "*"
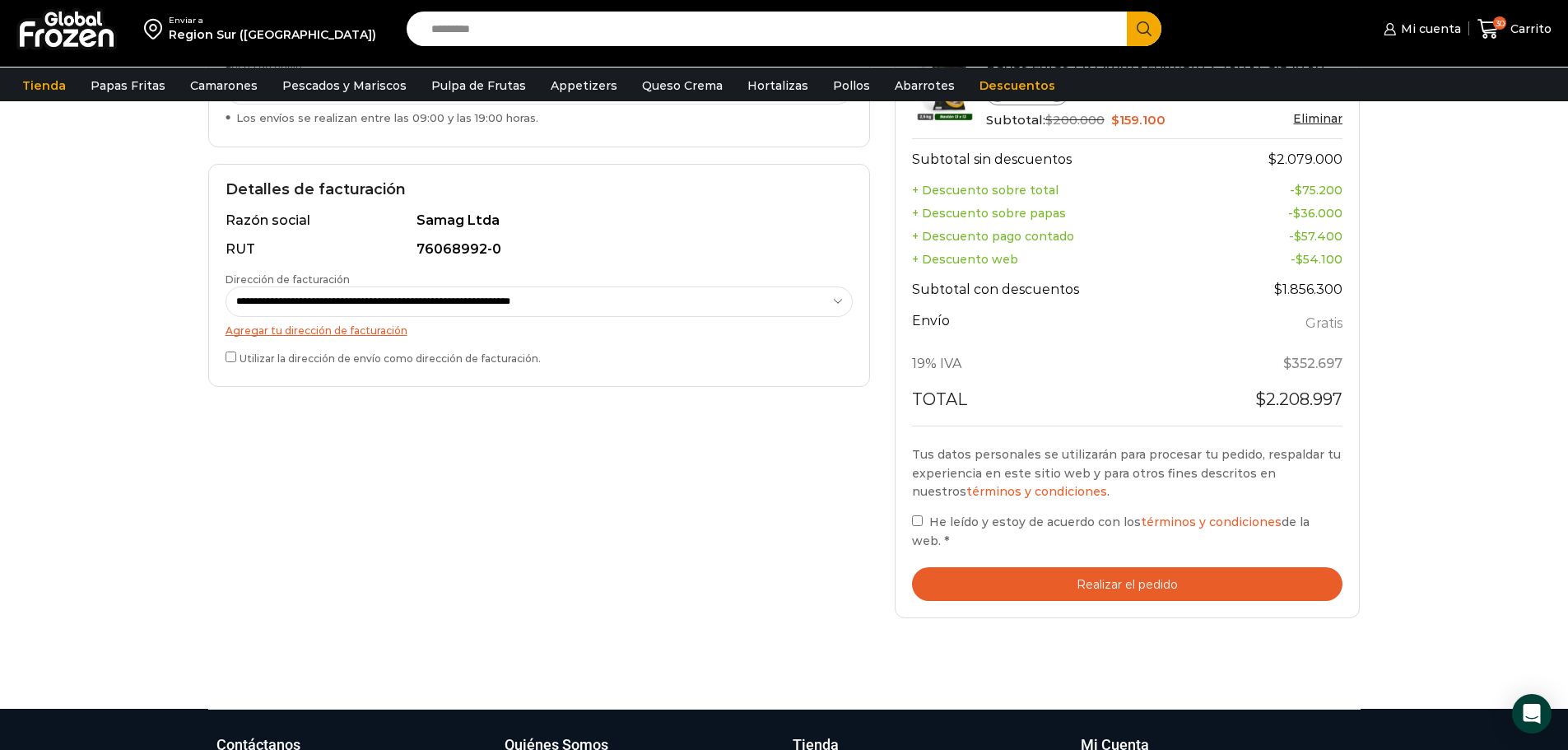
scroll to position [412, 0]
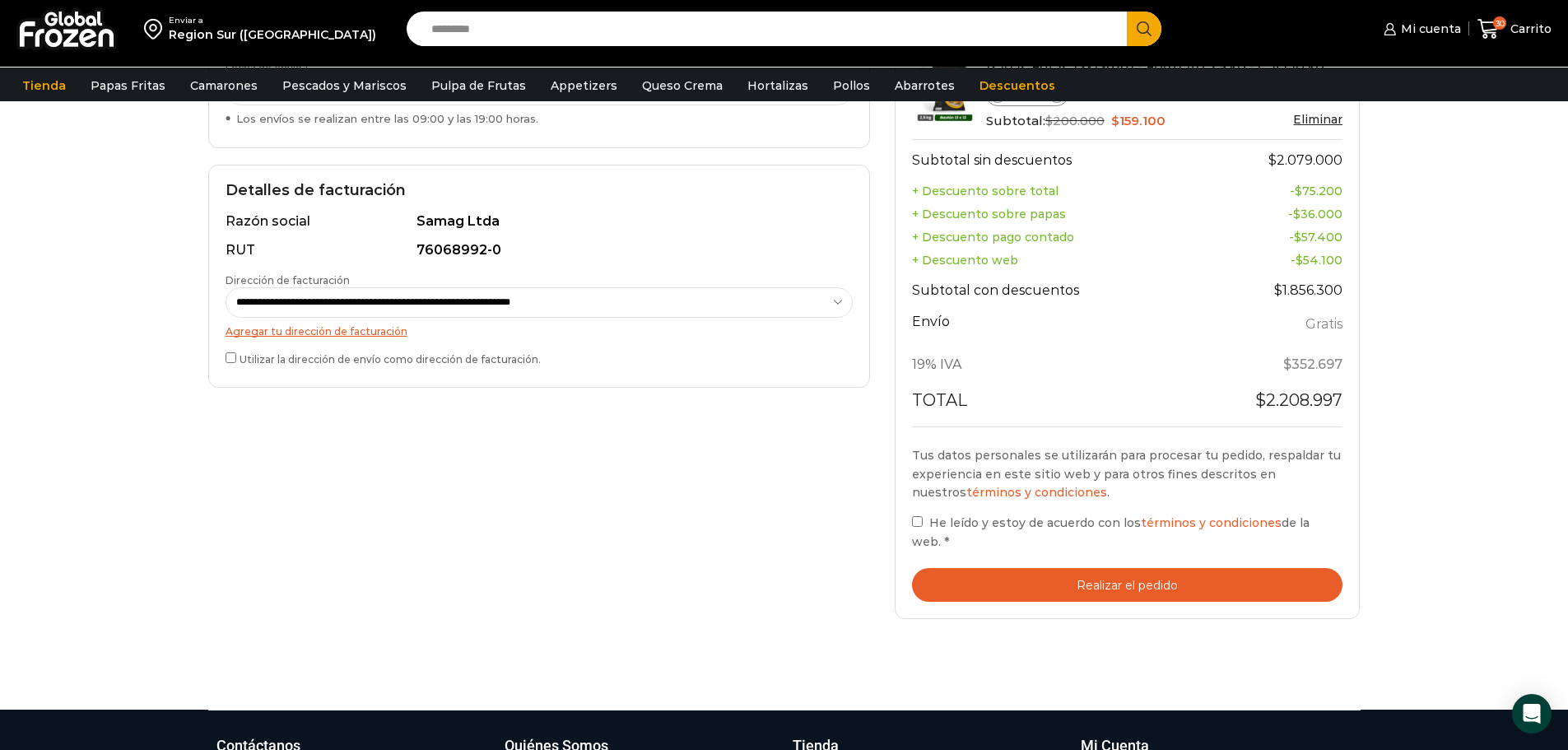
click at [1112, 568] on button "Realizar el pedido" at bounding box center [1127, 585] width 431 height 34
